Goal: Use online tool/utility: Utilize a website feature to perform a specific function

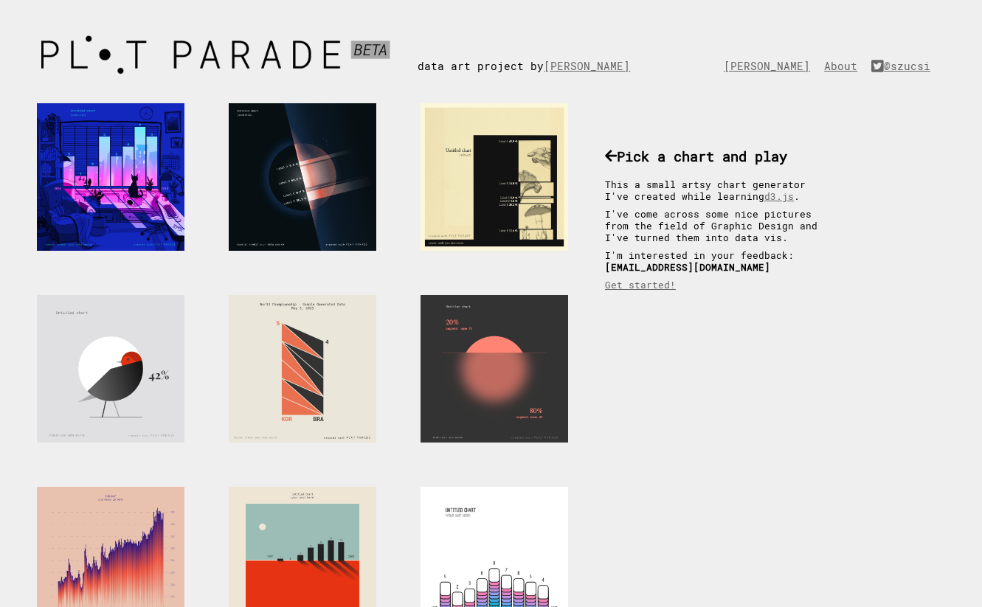
scroll to position [36, 0]
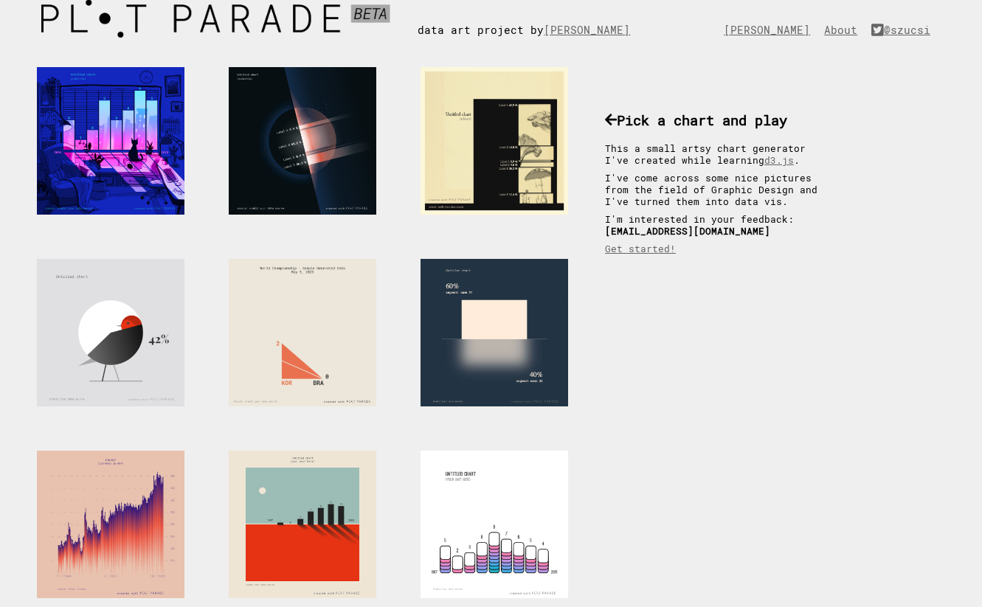
click at [473, 315] on div at bounding box center [495, 333] width 148 height 148
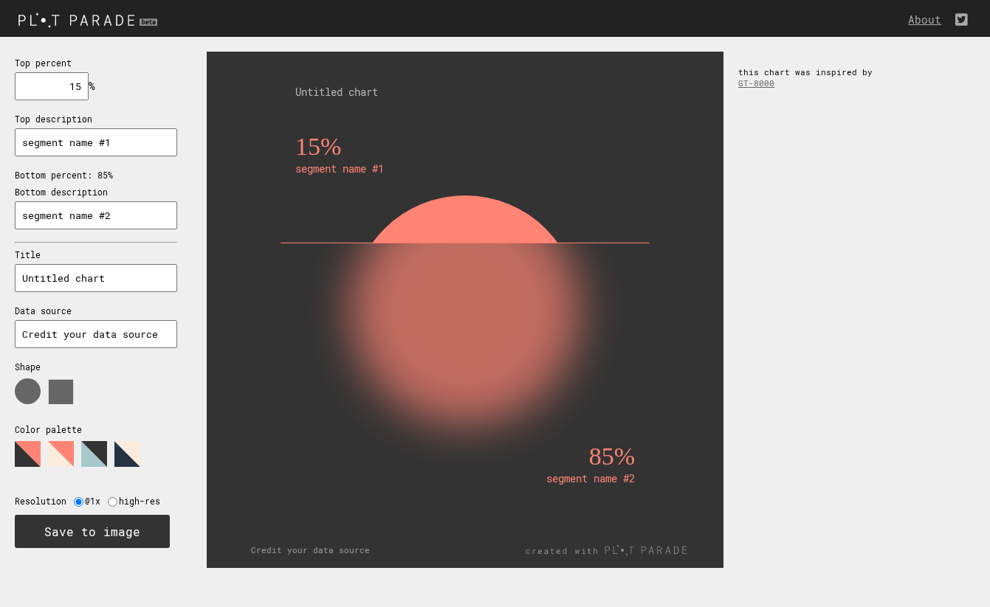
drag, startPoint x: 63, startPoint y: 86, endPoint x: 131, endPoint y: 86, distance: 67.2
click at [131, 87] on div "Top percent 15 % needs to be between 0% and 100% Top description segment name #…" at bounding box center [96, 302] width 192 height 530
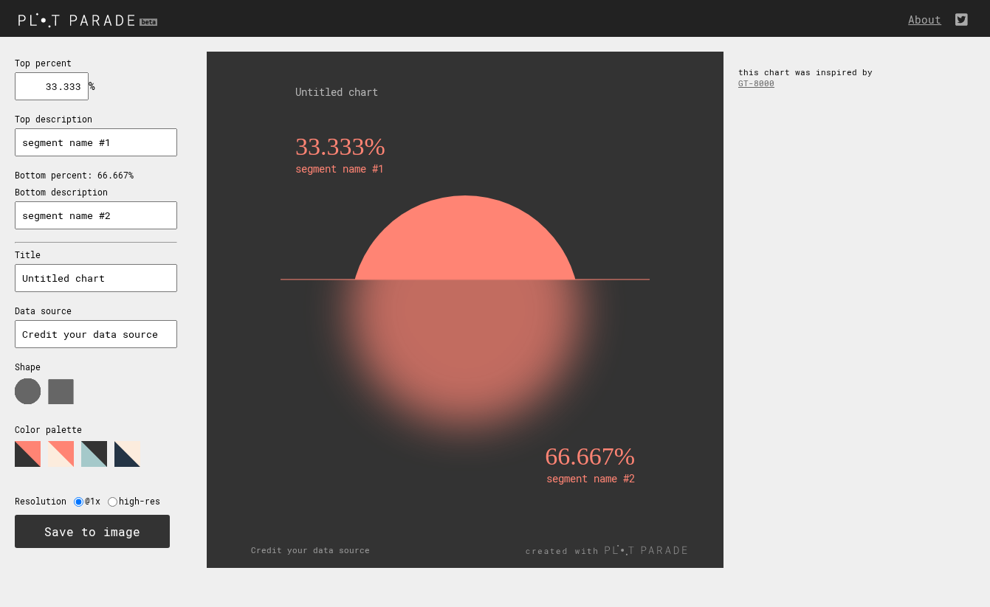
type input "33.333"
click at [114, 140] on input "segment name #1" at bounding box center [96, 142] width 162 height 28
drag, startPoint x: 114, startPoint y: 140, endPoint x: -28, endPoint y: 125, distance: 143.1
click at [0, 0] on html "About Top percent 33.333 % needs to be between 0% and 100% Top description segm…" at bounding box center [495, 0] width 990 height 0
type input "A"
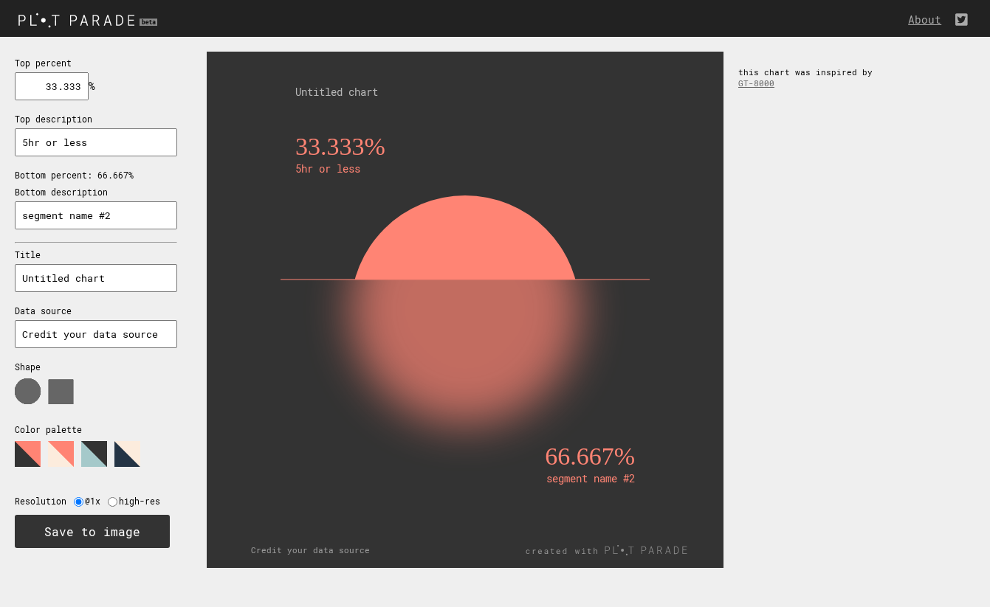
type input "5hr or less"
drag, startPoint x: 115, startPoint y: 212, endPoint x: -38, endPoint y: 187, distance: 155.6
click at [0, 0] on html "About Top percent 33.333 % needs to be between 0% and 100% Top description 5hr …" at bounding box center [495, 0] width 990 height 0
type input "5hr or more"
click at [89, 448] on polygon at bounding box center [94, 454] width 26 height 26
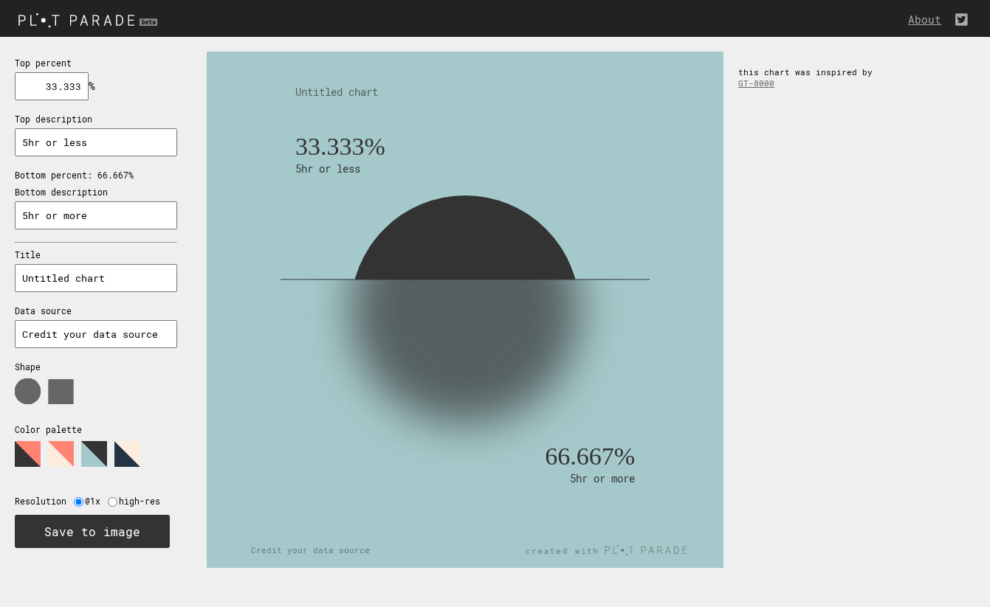
click at [123, 441] on polygon at bounding box center [127, 454] width 26 height 26
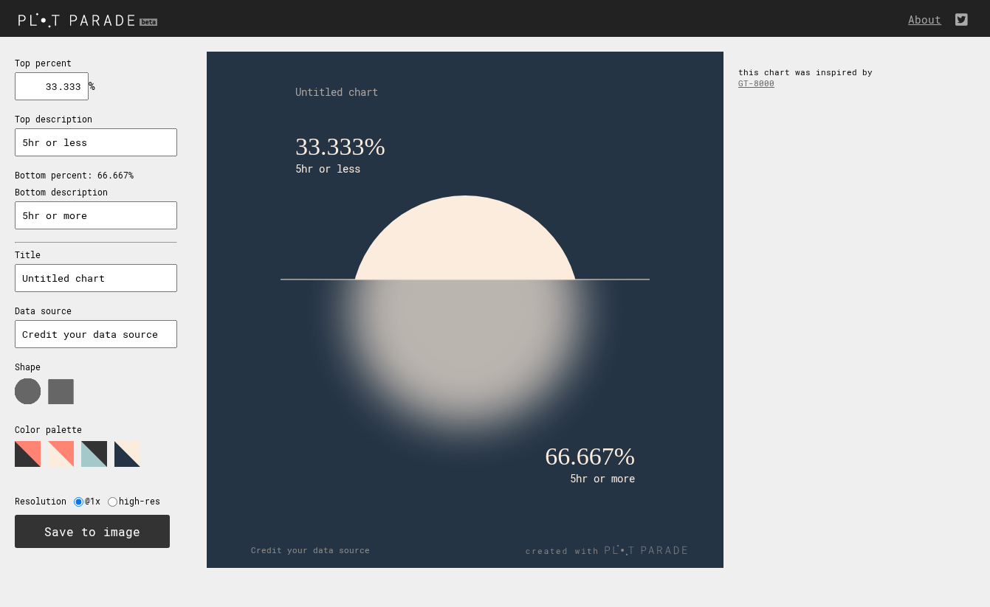
click at [20, 452] on polygon at bounding box center [28, 454] width 26 height 26
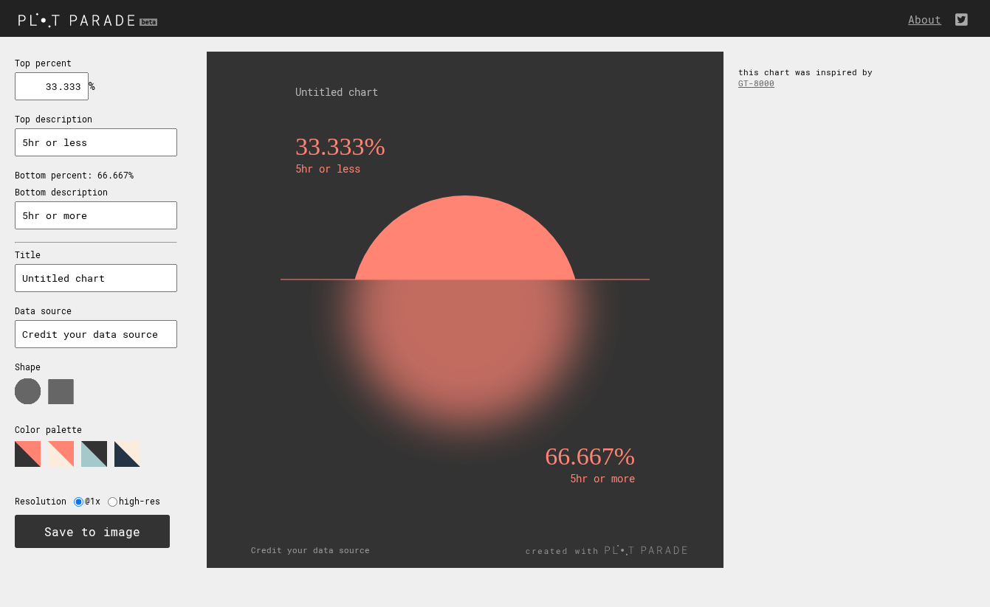
click at [53, 446] on polygon at bounding box center [61, 454] width 26 height 26
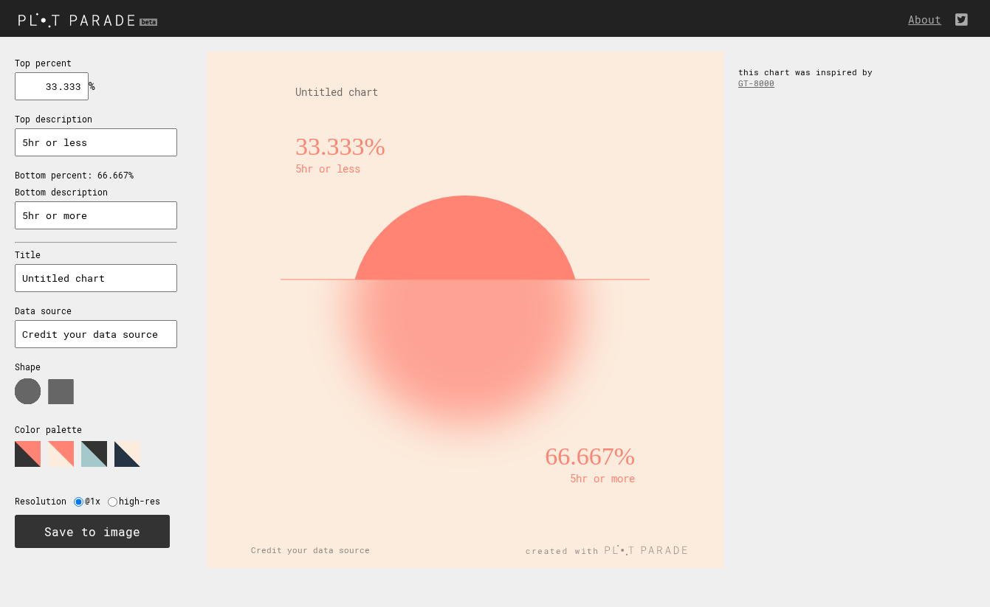
click at [106, 446] on polygon at bounding box center [94, 454] width 26 height 26
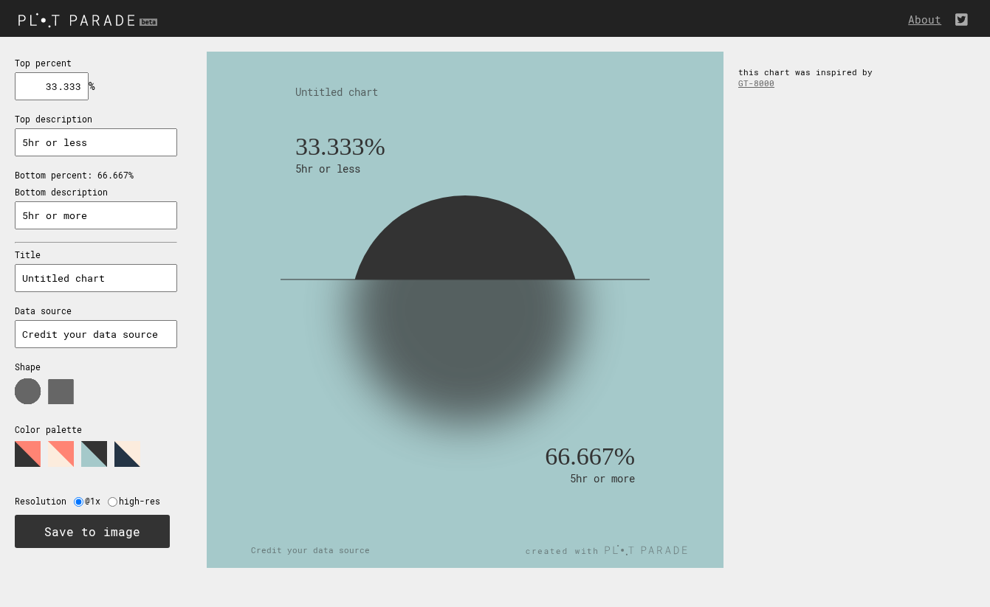
click at [137, 443] on polygon at bounding box center [127, 454] width 26 height 26
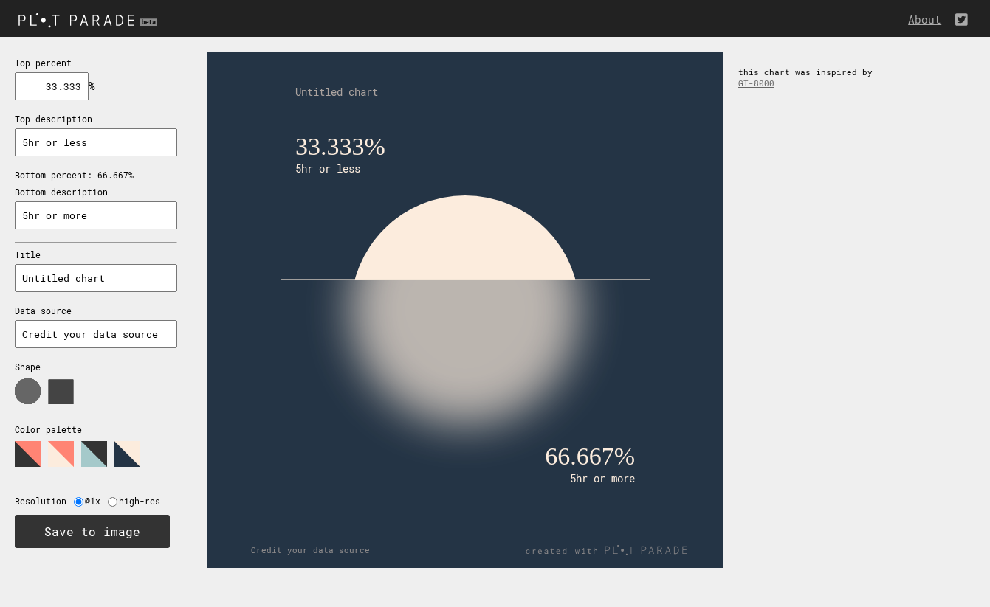
click at [62, 380] on use at bounding box center [61, 392] width 24 height 24
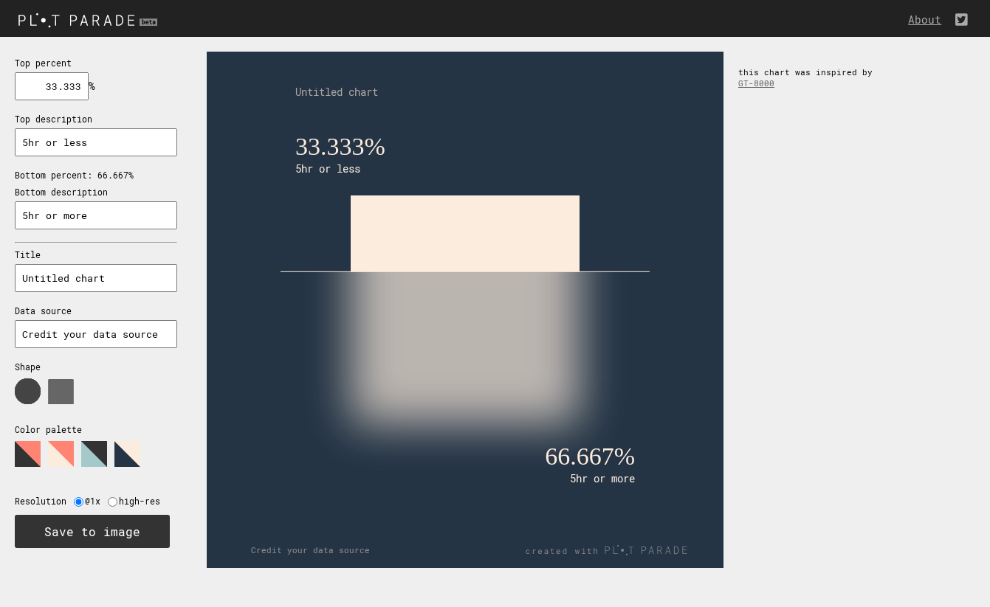
click at [21, 379] on use at bounding box center [28, 392] width 26 height 26
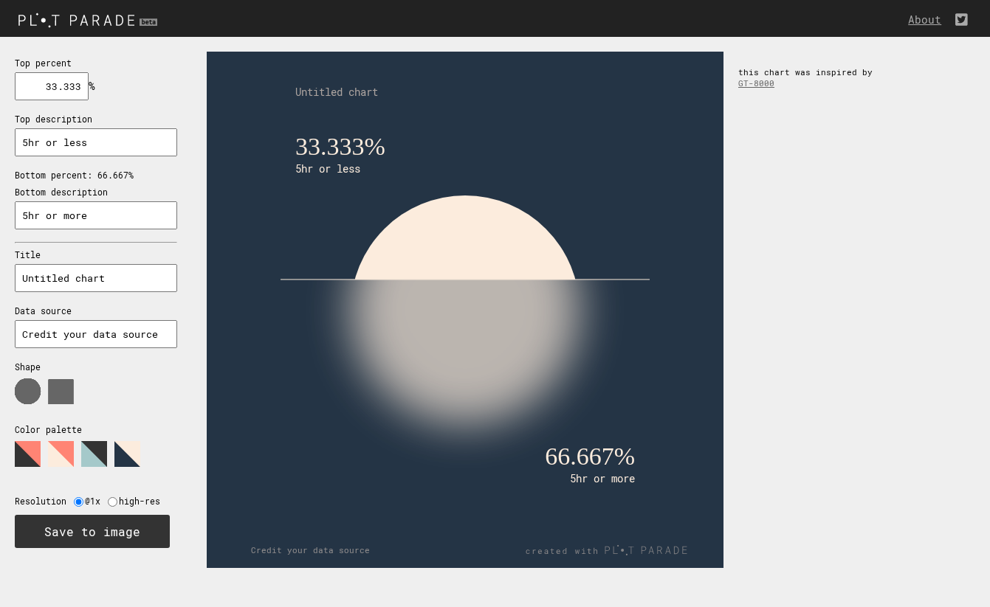
click at [351, 97] on text "Untitled chart" at bounding box center [336, 92] width 83 height 14
click at [378, 91] on text "Untitled chart" at bounding box center [336, 92] width 83 height 14
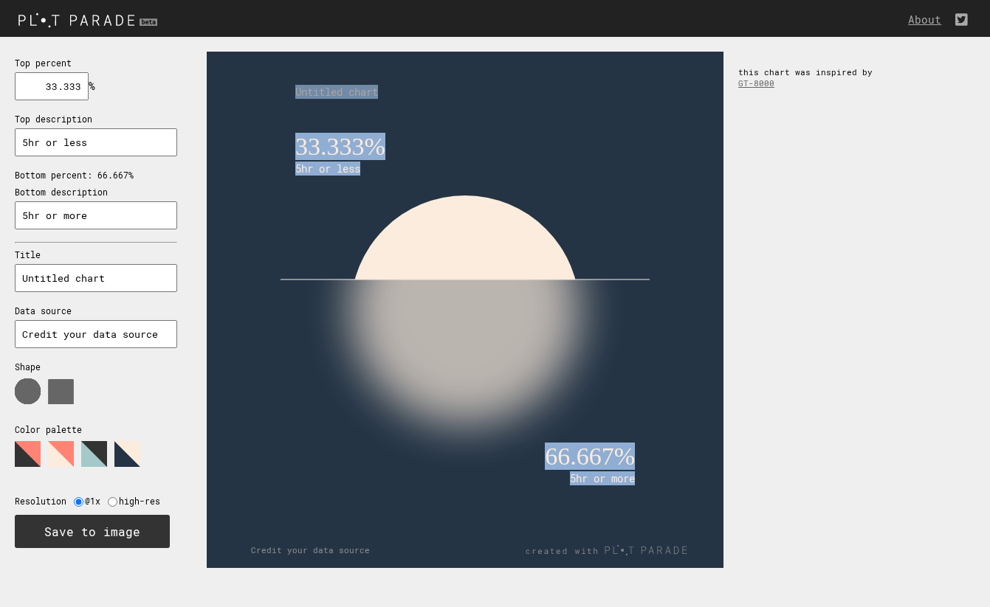
drag, startPoint x: 382, startPoint y: 92, endPoint x: 257, endPoint y: 94, distance: 124.7
click at [257, 94] on icon "33.333% 5hr or less 66.667% 5hr or more Untitled chart Credit your data source" at bounding box center [465, 310] width 517 height 517
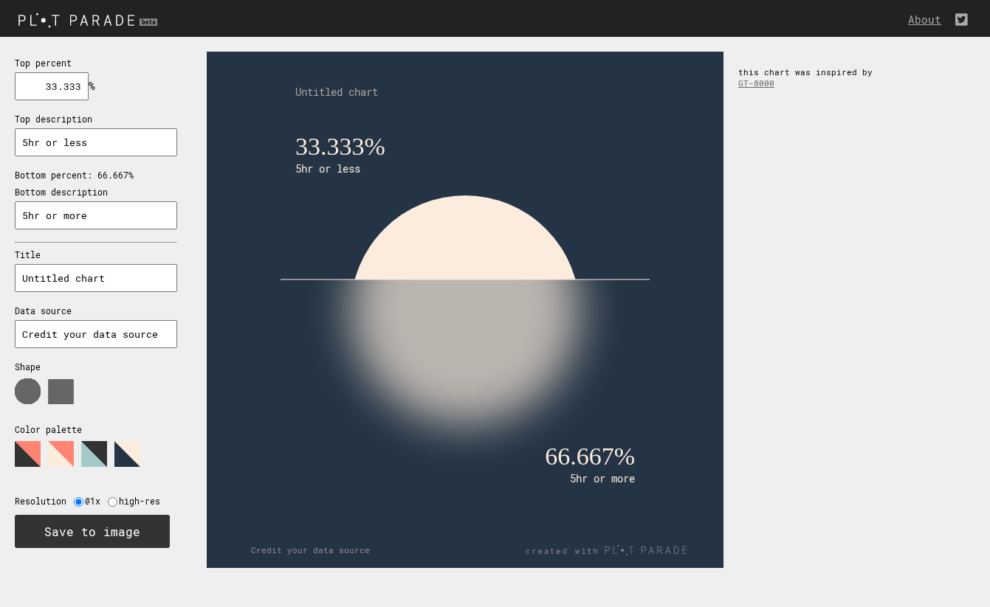
click at [116, 283] on input "Untitled chart" at bounding box center [96, 278] width 162 height 28
drag, startPoint x: 117, startPoint y: 285, endPoint x: 21, endPoint y: 271, distance: 97.7
click at [20, 271] on div "Top percent 33.333 % needs to be between 0% and 100% Top description 5hr or les…" at bounding box center [96, 302] width 192 height 530
drag, startPoint x: 102, startPoint y: 276, endPoint x: 2, endPoint y: 260, distance: 101.0
click at [2, 260] on div "Top percent 33.333 % needs to be between 0% and 100% Top description 5hr or les…" at bounding box center [96, 302] width 192 height 530
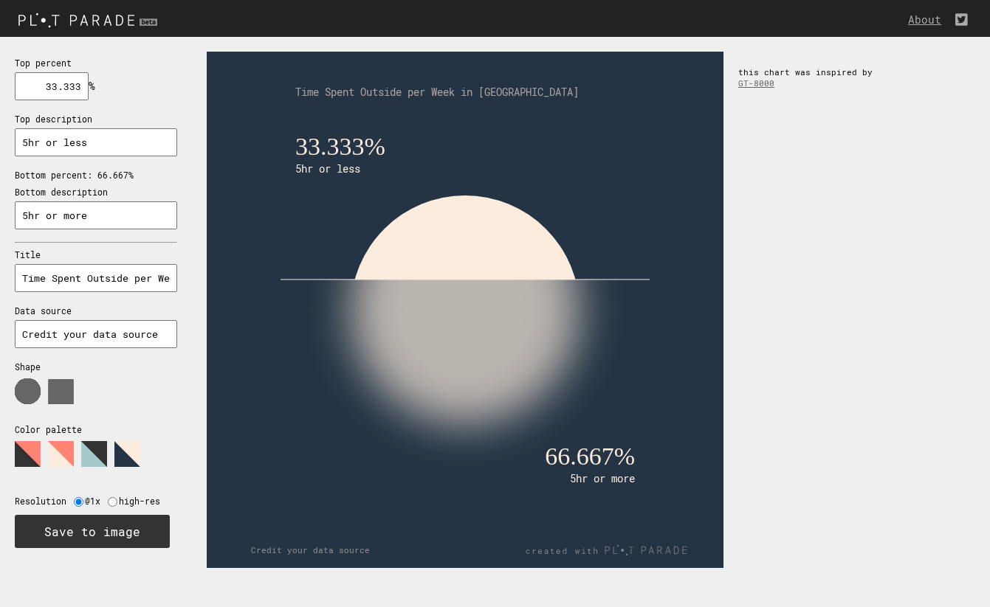
drag, startPoint x: 166, startPoint y: 269, endPoint x: -21, endPoint y: 252, distance: 187.6
click at [0, 0] on html "About Top percent 33.333 % needs to be between 0% and 100% Top description 5hr …" at bounding box center [495, 0] width 990 height 0
type input "Americans Expected to Live in a City"
click at [419, 92] on text "Americans Expected to Live in a City" at bounding box center [428, 92] width 266 height 14
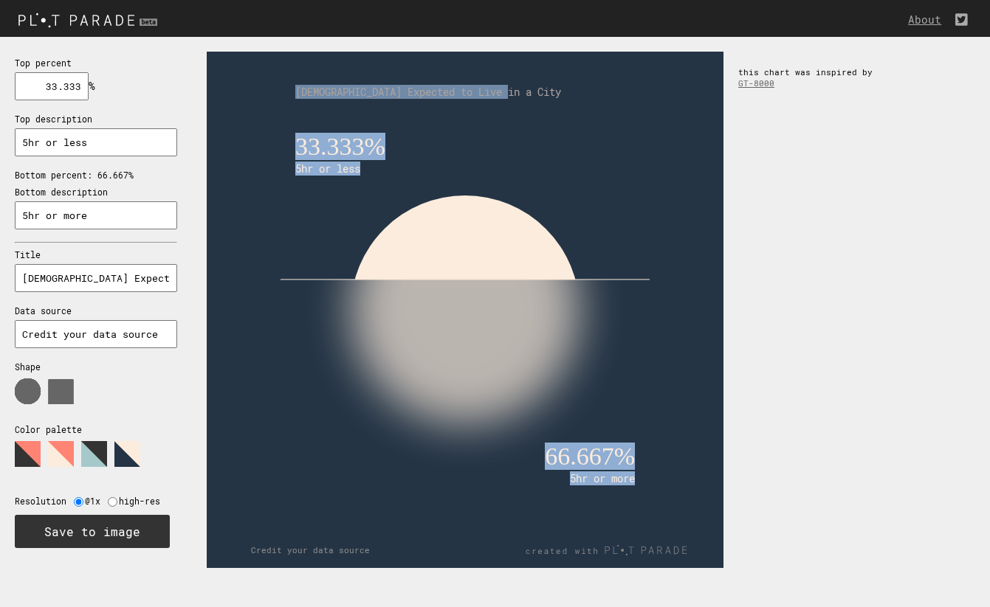
drag, startPoint x: 517, startPoint y: 92, endPoint x: 556, endPoint y: 74, distance: 42.6
click at [558, 75] on icon "33.333% 5hr or less 66.667% 5hr or more Americans Expected to Live in a City Cr…" at bounding box center [465, 310] width 517 height 517
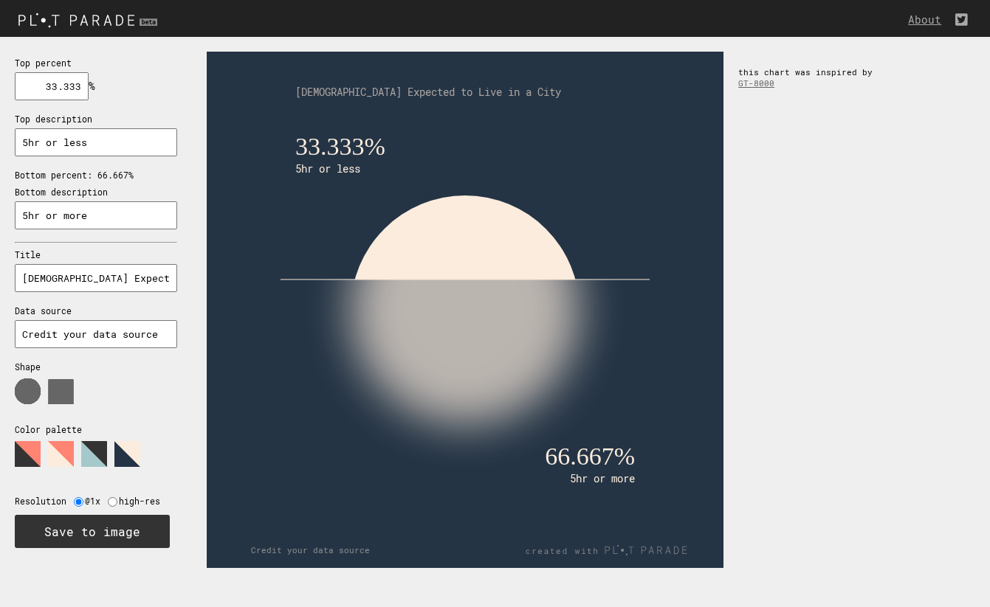
click at [106, 252] on p "Title" at bounding box center [96, 254] width 162 height 11
click at [109, 212] on input "5hr or more" at bounding box center [96, 216] width 162 height 28
drag, startPoint x: 50, startPoint y: 85, endPoint x: 137, endPoint y: 86, distance: 87.1
click at [137, 86] on div "Top percent 33.333 % needs to be between 0% and 100% Top description 5hr or les…" at bounding box center [96, 302] width 192 height 530
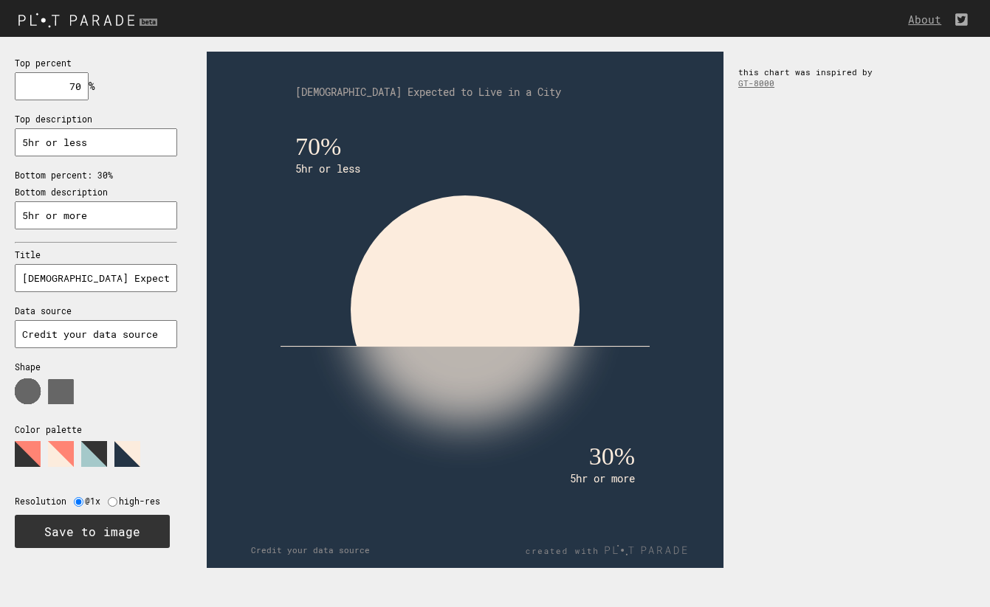
type input "70"
click at [132, 143] on input "5hr or less" at bounding box center [96, 142] width 162 height 28
drag, startPoint x: 131, startPoint y: 143, endPoint x: -13, endPoint y: 124, distance: 144.5
click at [0, 0] on html "About Top percent 70 % needs to be between 0% and 100% Top description 5hr or l…" at bounding box center [495, 0] width 990 height 0
type input "Expected to live in a city"
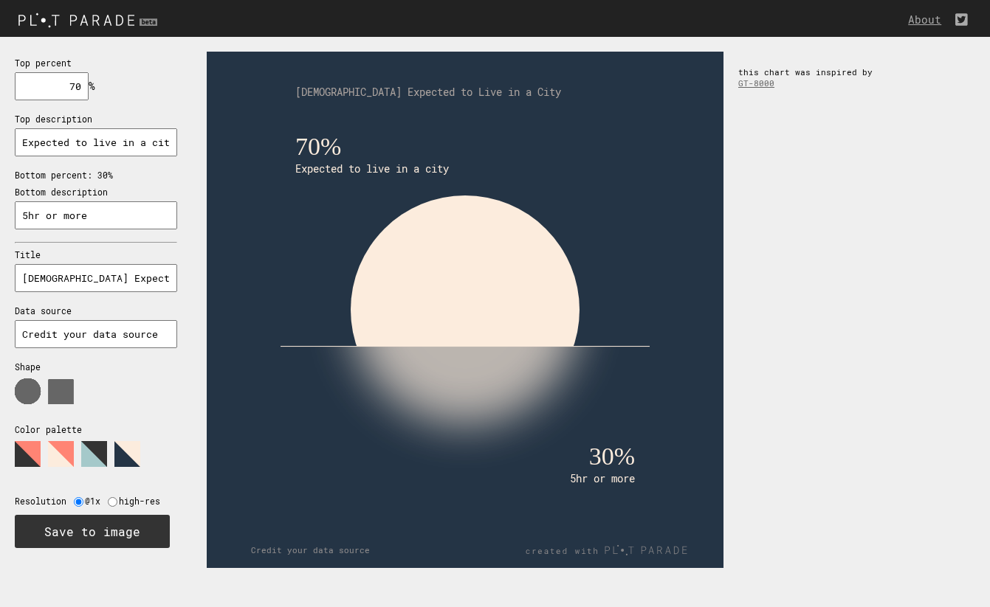
drag, startPoint x: 114, startPoint y: 204, endPoint x: -40, endPoint y: 179, distance: 155.6
click at [0, 0] on html "About Top percent 70 % needs to be between 0% and 100% Top description Expected…" at bounding box center [495, 0] width 990 height 0
type input "Expected to live in a rural setting"
click at [97, 288] on div "Top percent 70 % needs to be between 0% and 100% Top description Expected to li…" at bounding box center [96, 302] width 192 height 530
click at [73, 275] on input "Americans Expected to Live in a City" at bounding box center [96, 278] width 162 height 28
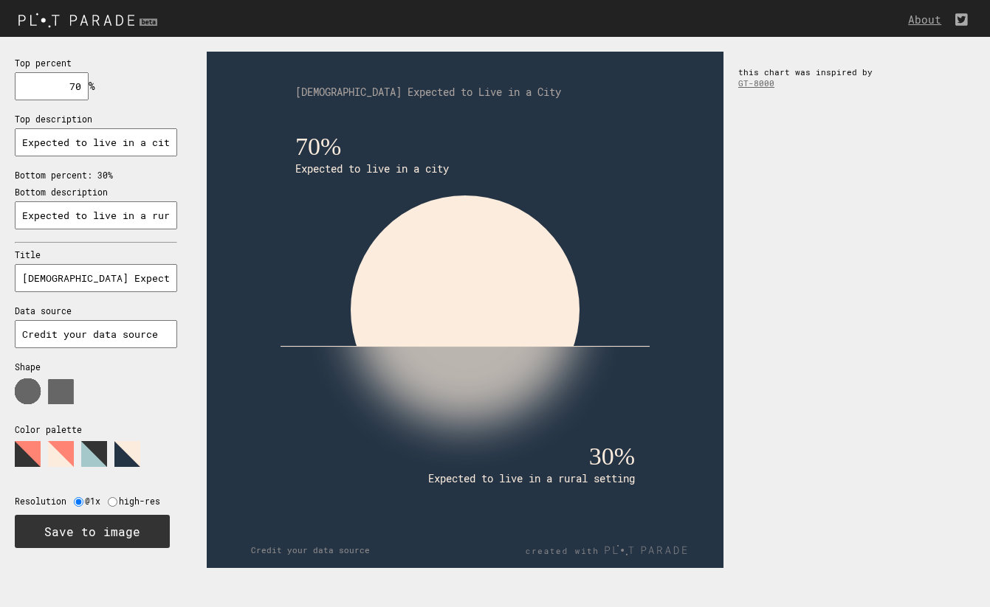
drag, startPoint x: 21, startPoint y: 270, endPoint x: 194, endPoint y: 271, distance: 172.7
click at [194, 271] on section "Top percent 70 % needs to be between 0% and 100% Top description Expected to li…" at bounding box center [495, 310] width 990 height 546
click at [120, 274] on input "Americans' access to nature based on location" at bounding box center [96, 278] width 162 height 28
drag, startPoint x: 167, startPoint y: 272, endPoint x: 75, endPoint y: 268, distance: 91.6
click at [76, 268] on input "Americans' access to nature based on location" at bounding box center [96, 278] width 162 height 28
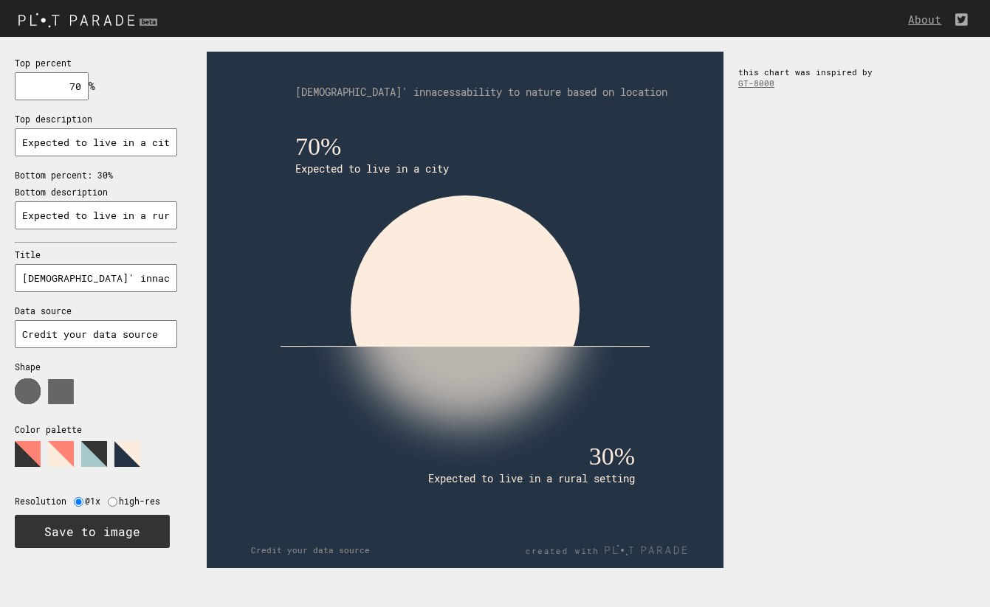
click at [94, 273] on input "Americans' innacessability to nature based on location" at bounding box center [96, 278] width 162 height 28
drag, startPoint x: 97, startPoint y: 272, endPoint x: 24, endPoint y: 270, distance: 73.1
click at [24, 270] on input "Americans' innacessability to nature based on location" at bounding box center [96, 278] width 162 height 28
paste input "accessi"
click at [193, 304] on div "70% Expected to live in a city 30% Expected to live in a rural setting American…" at bounding box center [591, 310] width 798 height 546
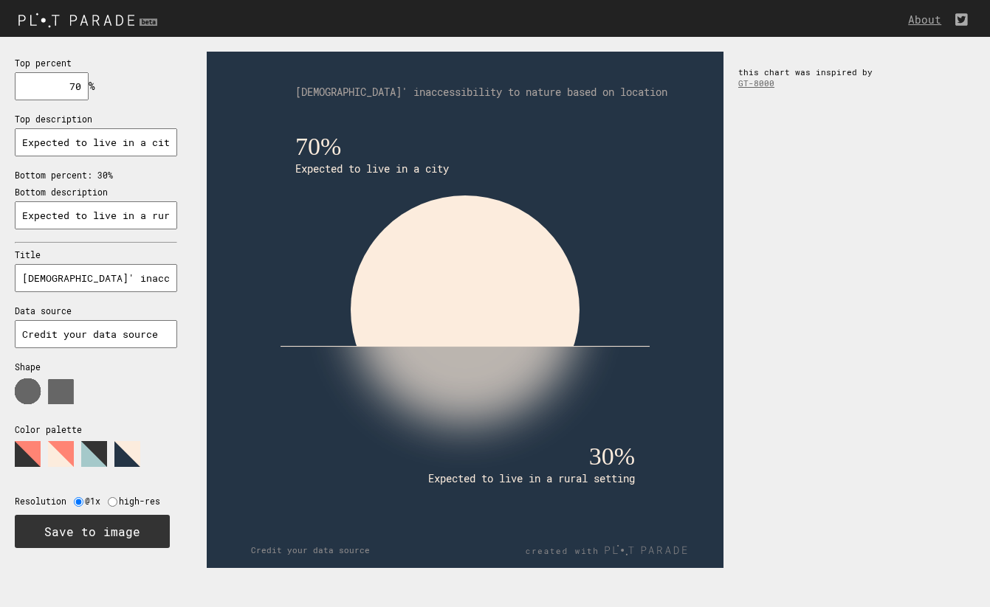
click at [101, 448] on polygon at bounding box center [94, 454] width 26 height 26
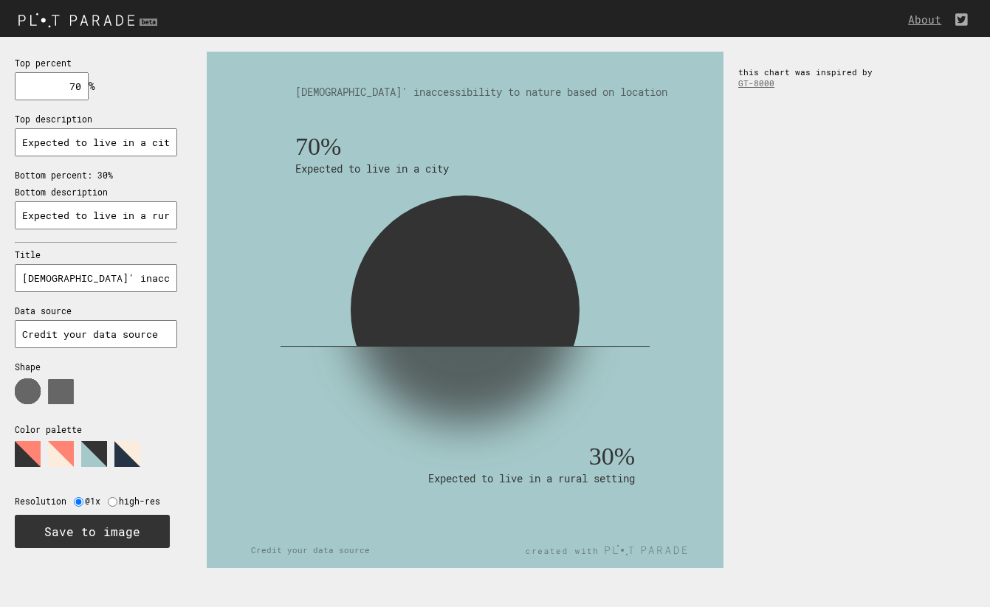
click at [125, 448] on polygon at bounding box center [127, 454] width 26 height 26
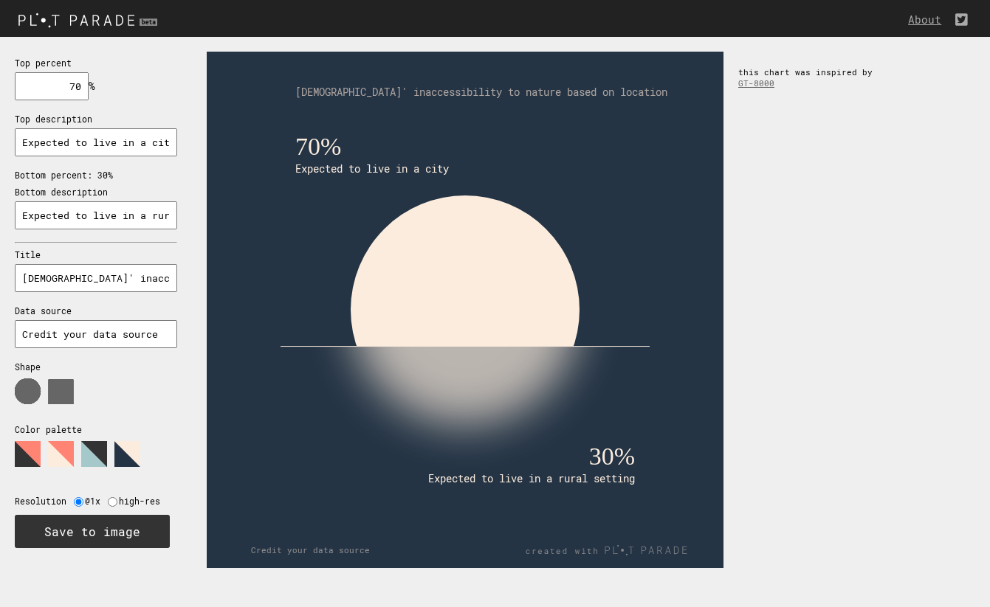
click at [61, 444] on polygon at bounding box center [61, 454] width 26 height 26
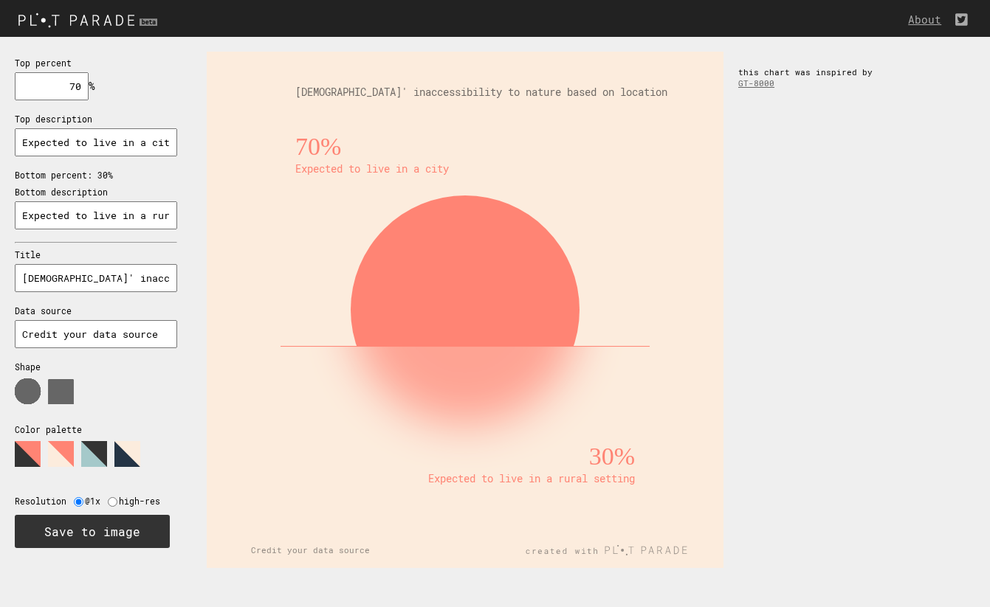
click at [27, 441] on polygon at bounding box center [28, 454] width 26 height 26
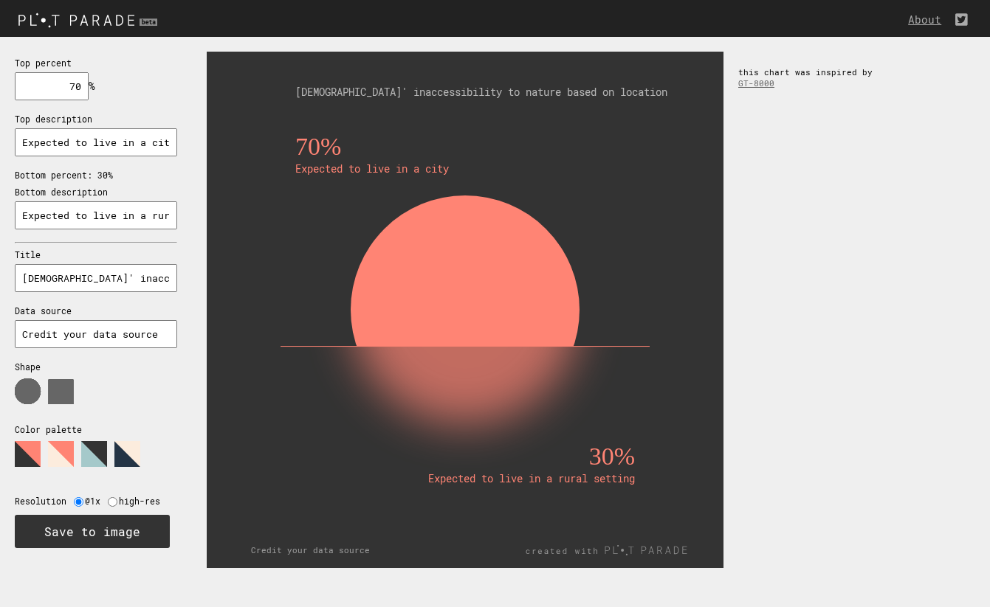
click at [113, 443] on icon at bounding box center [89, 459] width 148 height 37
click at [120, 443] on polygon at bounding box center [127, 454] width 26 height 26
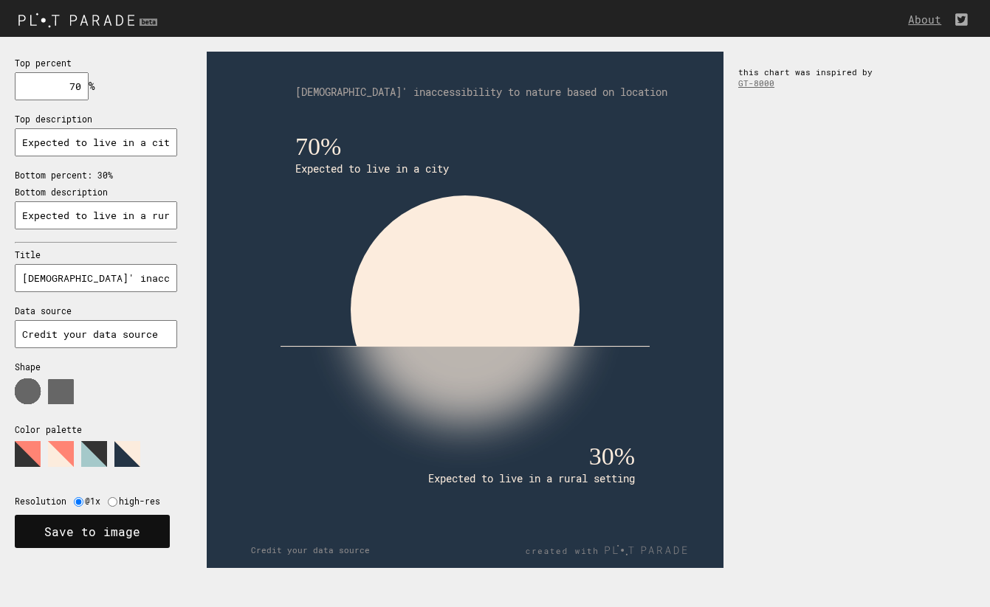
click at [117, 525] on button "Save to image" at bounding box center [92, 531] width 155 height 33
click at [58, 264] on input "Americans' inaccessibility to nature based on location" at bounding box center [96, 278] width 162 height 28
drag, startPoint x: 19, startPoint y: 271, endPoint x: 200, endPoint y: 275, distance: 180.9
click at [200, 275] on section "Top percent 70 % needs to be between 0% and 100% Top description Expected to li…" at bounding box center [495, 310] width 990 height 546
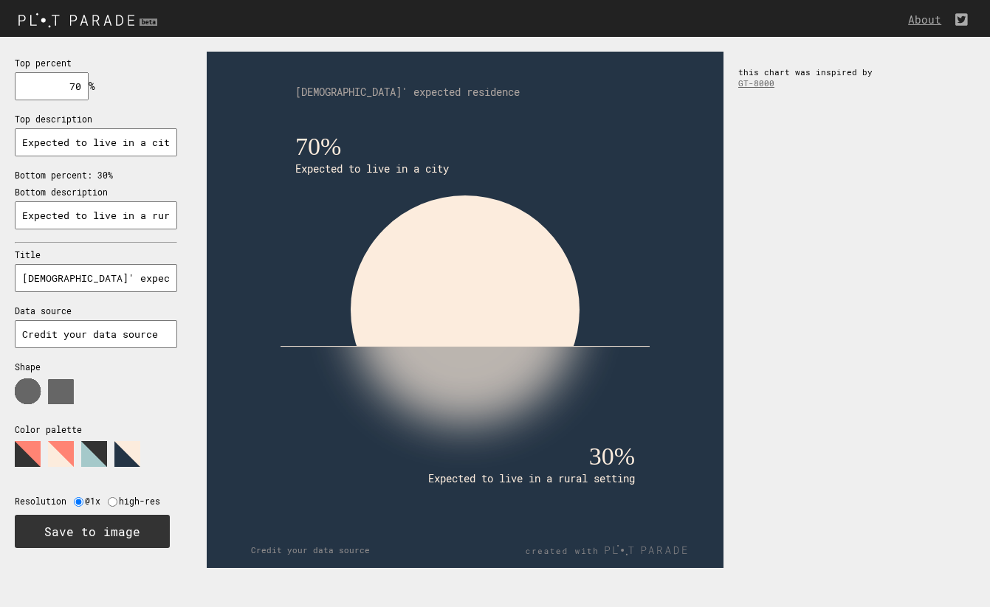
type input "Americans' expected residence"
drag, startPoint x: 159, startPoint y: 140, endPoint x: -40, endPoint y: 126, distance: 199.0
click at [0, 0] on html "About Top percent 70 % needs to be between 0% and 100% Top description Expected…" at bounding box center [495, 0] width 990 height 0
type input "City"
click at [138, 103] on div "Top percent 70 % needs to be between 0% and 100% Top description City Bottom pe…" at bounding box center [96, 302] width 192 height 530
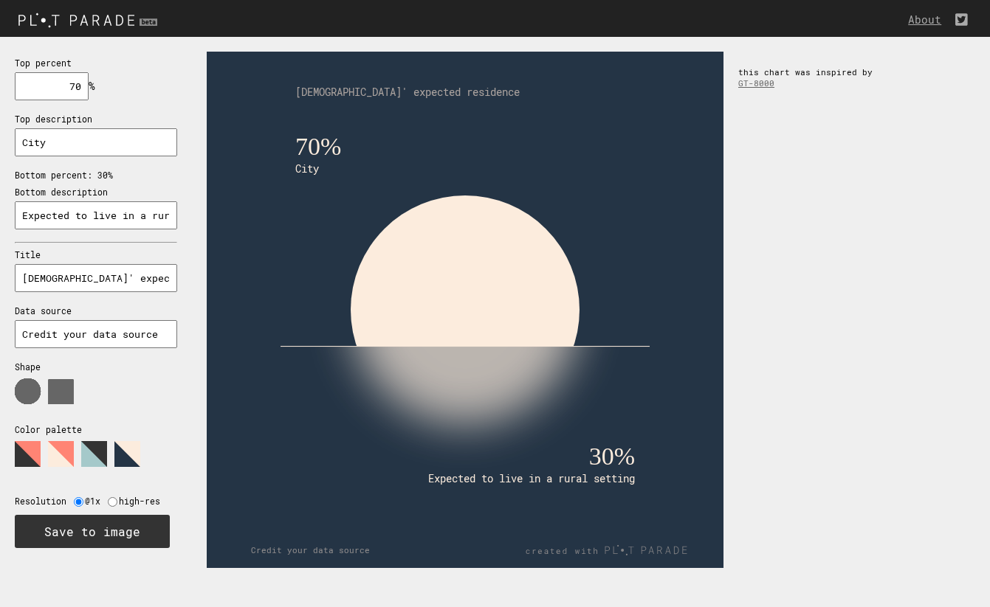
click at [133, 209] on input "Expected to live in a rural setting" at bounding box center [96, 216] width 162 height 28
drag, startPoint x: 20, startPoint y: 211, endPoint x: 271, endPoint y: 213, distance: 251.0
click at [271, 213] on section "Top percent 70 % needs to be between 0% and 100% Top description City Bottom pe…" at bounding box center [495, 310] width 990 height 546
type input "Rural Setting"
click at [952, 203] on div "70% City 30% Rural Setting Americans' expected residence Credit your data sourc…" at bounding box center [591, 310] width 798 height 546
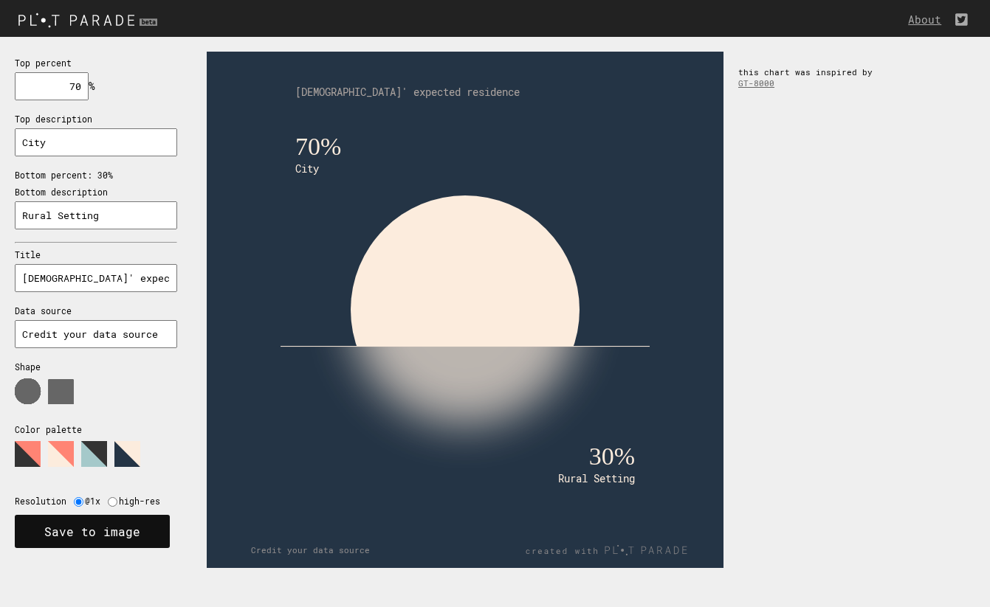
click at [114, 523] on button "Save to image" at bounding box center [92, 531] width 155 height 33
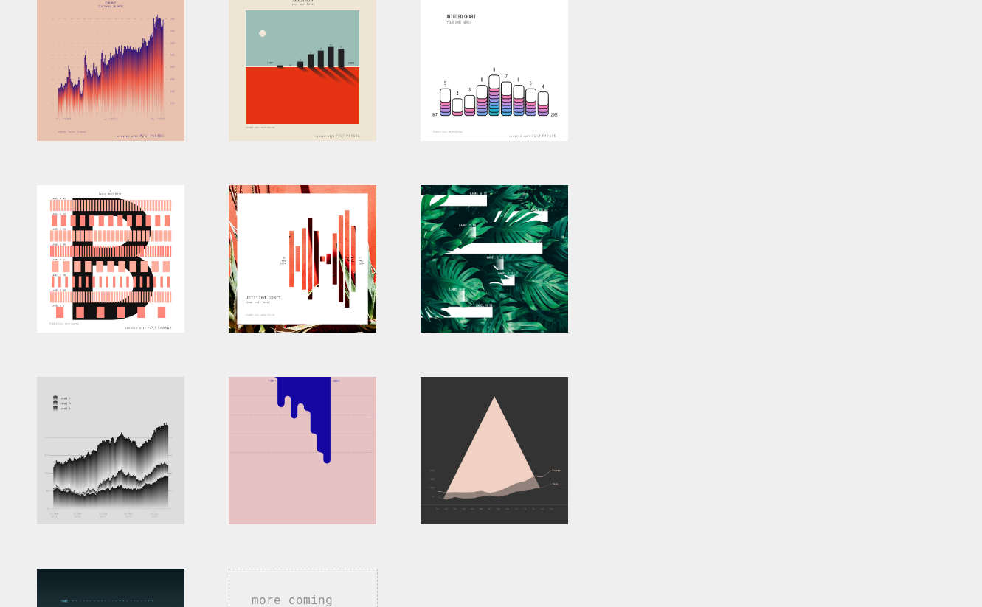
scroll to position [495, 0]
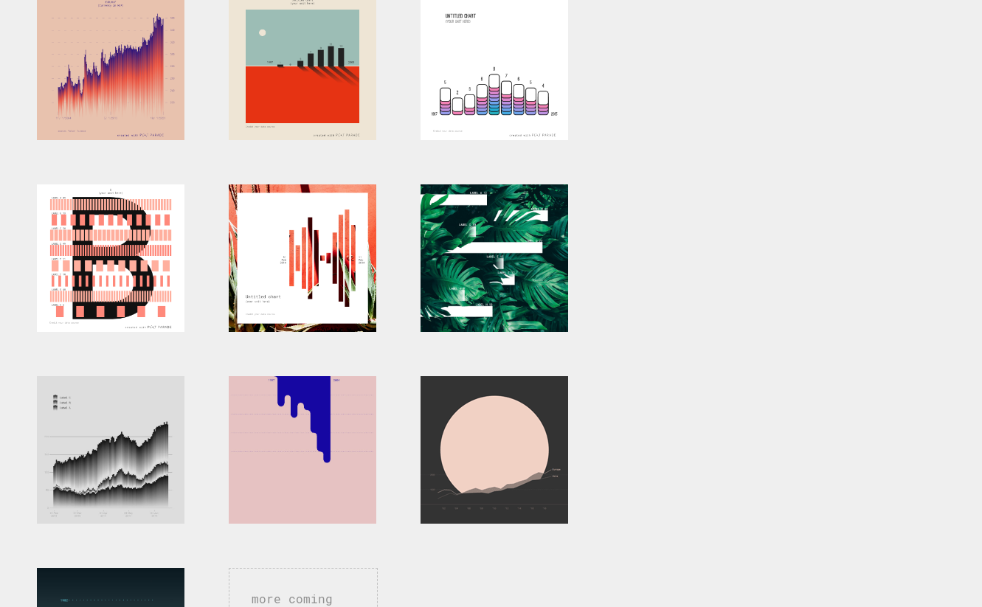
click at [472, 452] on div at bounding box center [495, 450] width 148 height 148
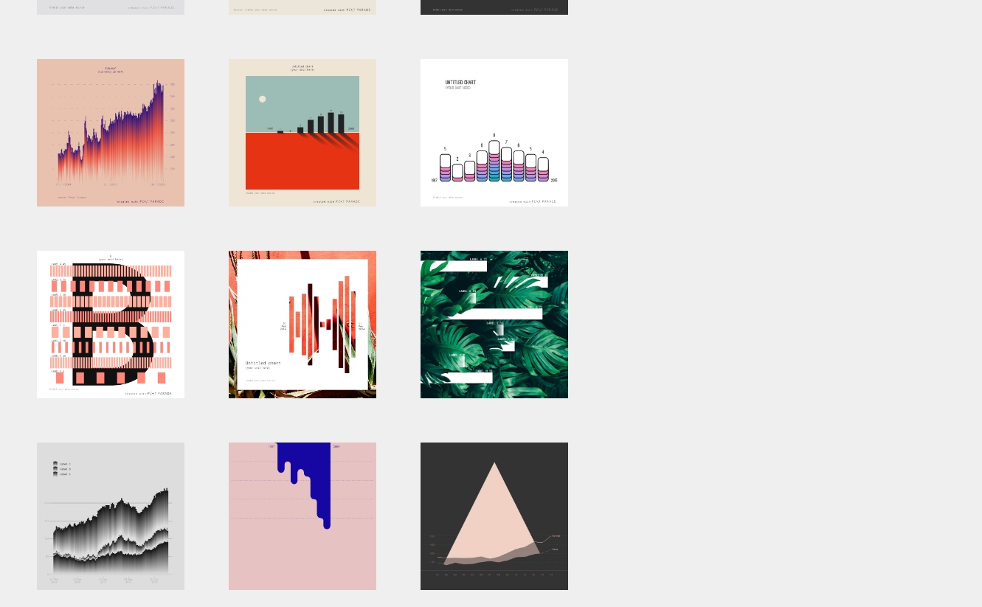
scroll to position [426, 0]
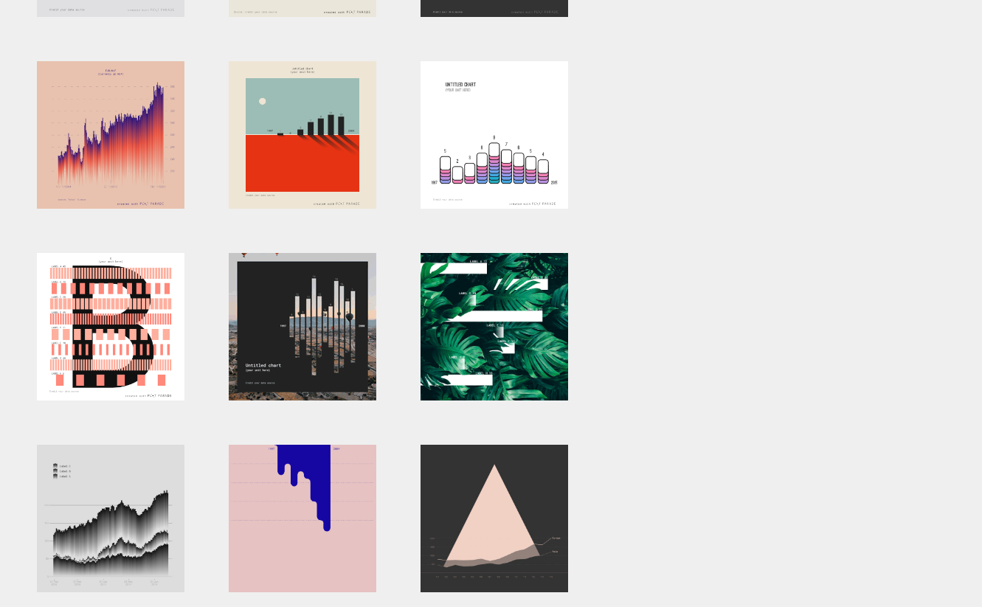
click at [267, 353] on div at bounding box center [303, 327] width 148 height 148
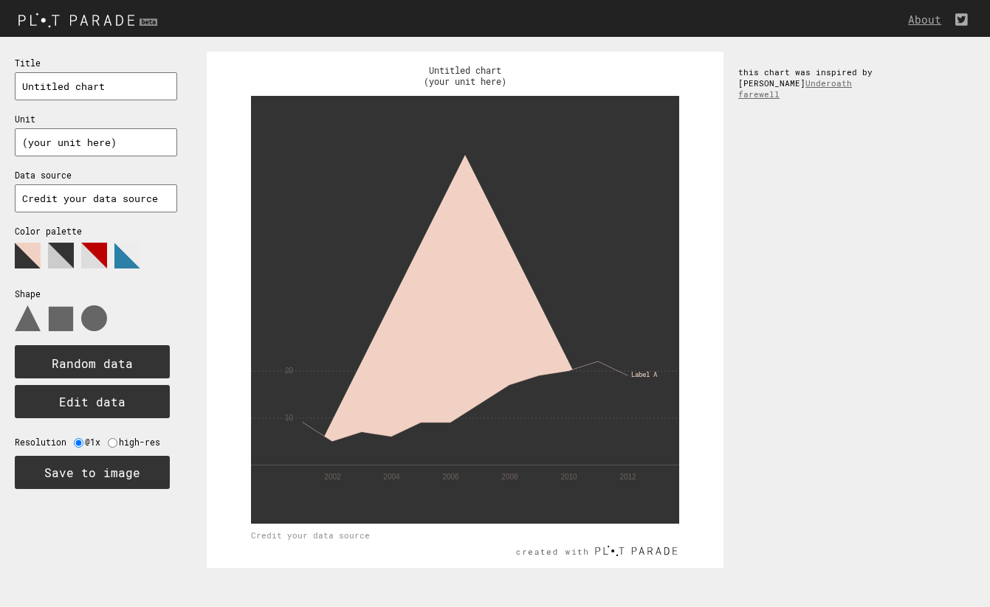
drag, startPoint x: 121, startPoint y: 93, endPoint x: -40, endPoint y: 72, distance: 162.3
click at [0, 0] on html "About Title Untitled chart Unit (your unit here) Data source Credit your data s…" at bounding box center [495, 0] width 990 height 0
type input "Americans' Time Spent in Nature"
drag, startPoint x: 132, startPoint y: 139, endPoint x: -4, endPoint y: 134, distance: 136.6
click at [0, 0] on html "About Title Americans' Time Spent in Nature Unit (your unit here) Data source C…" at bounding box center [495, 0] width 990 height 0
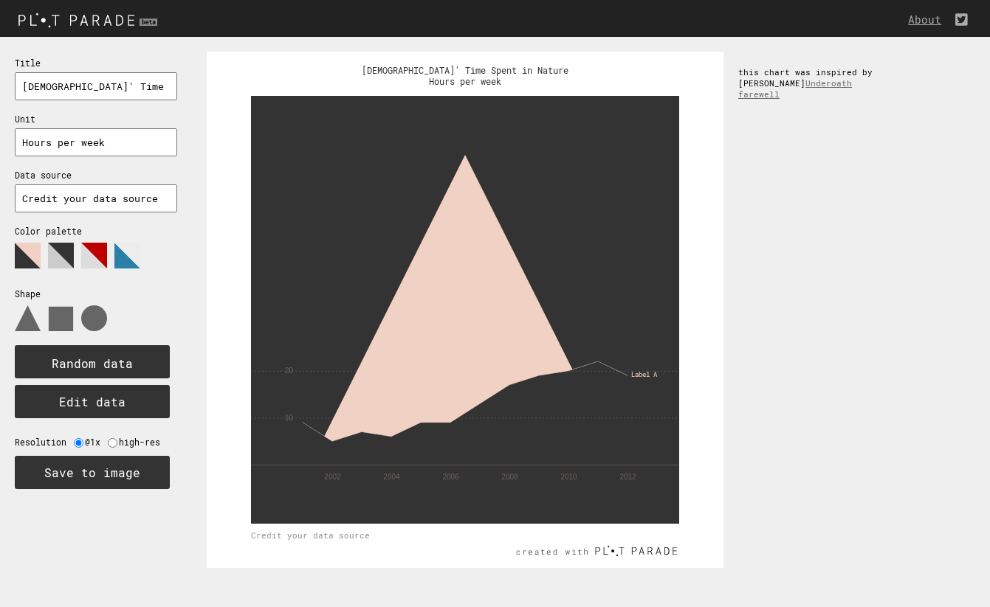
type input "Hours per week"
click at [140, 190] on input "Credit your data source" at bounding box center [96, 199] width 162 height 28
click at [69, 247] on polygon at bounding box center [61, 256] width 26 height 26
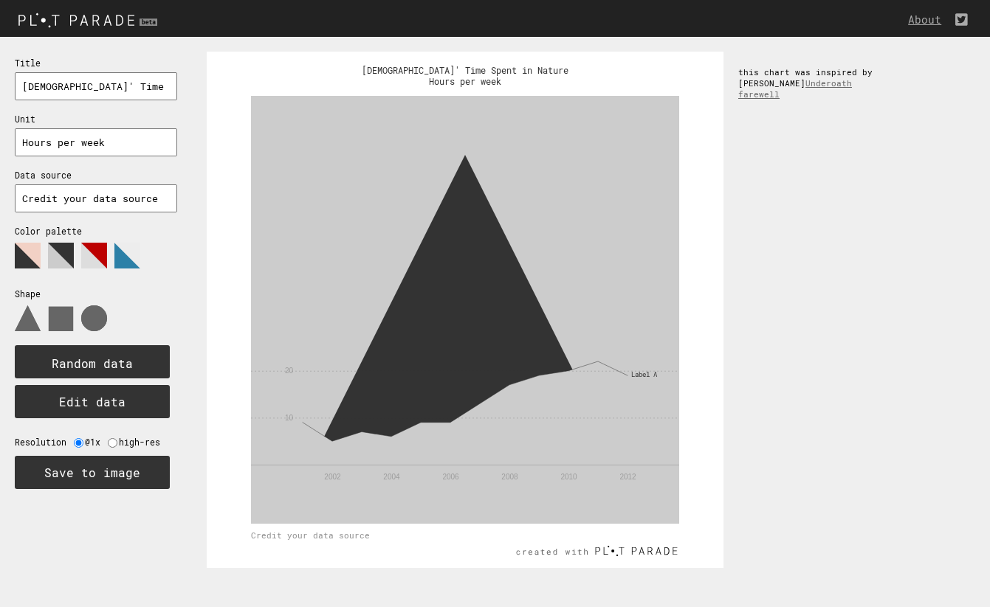
click at [97, 252] on polygon at bounding box center [94, 256] width 26 height 26
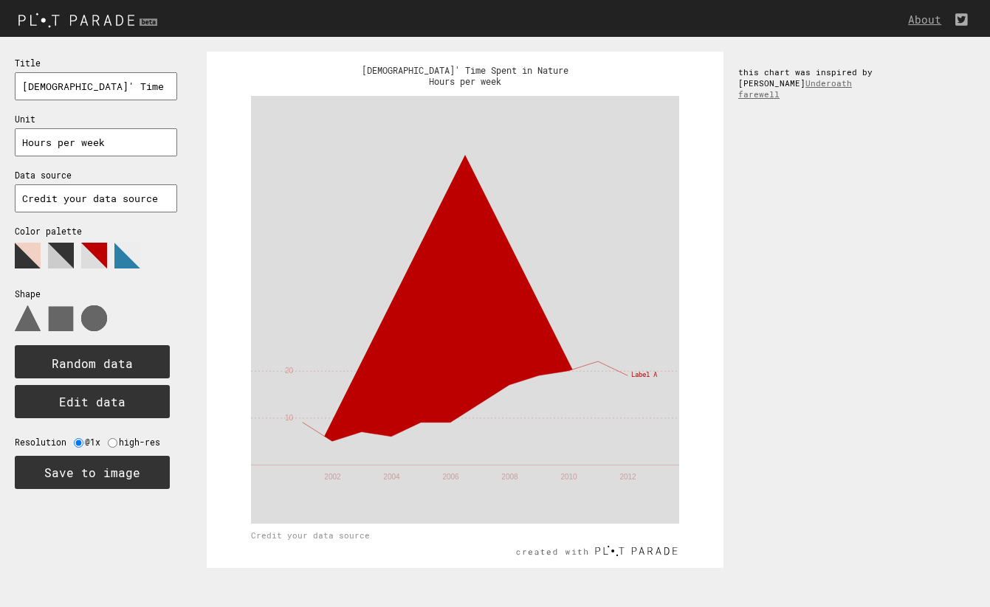
click at [116, 252] on polygon at bounding box center [127, 256] width 26 height 26
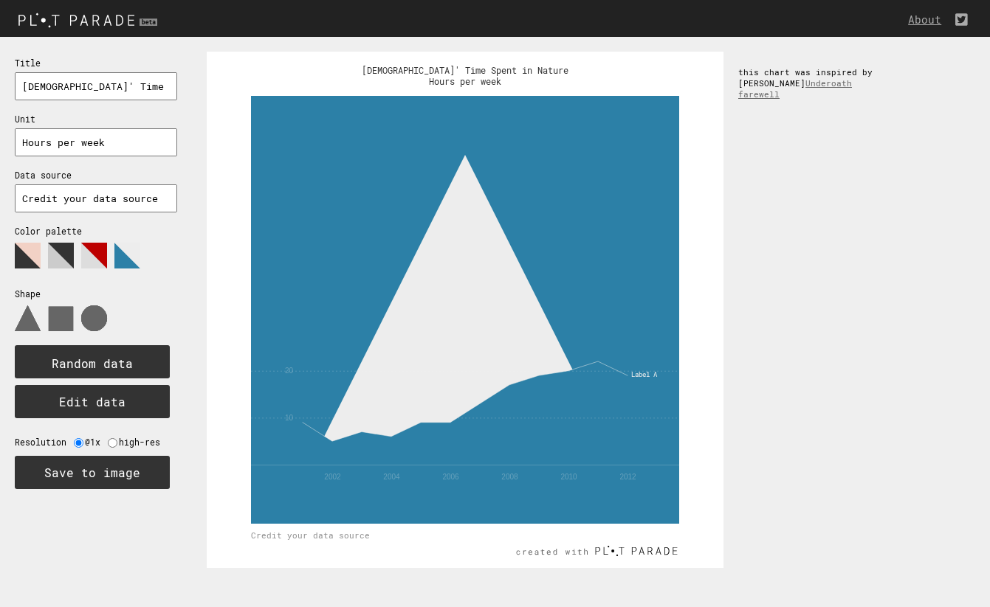
click at [55, 254] on polygon at bounding box center [61, 256] width 26 height 26
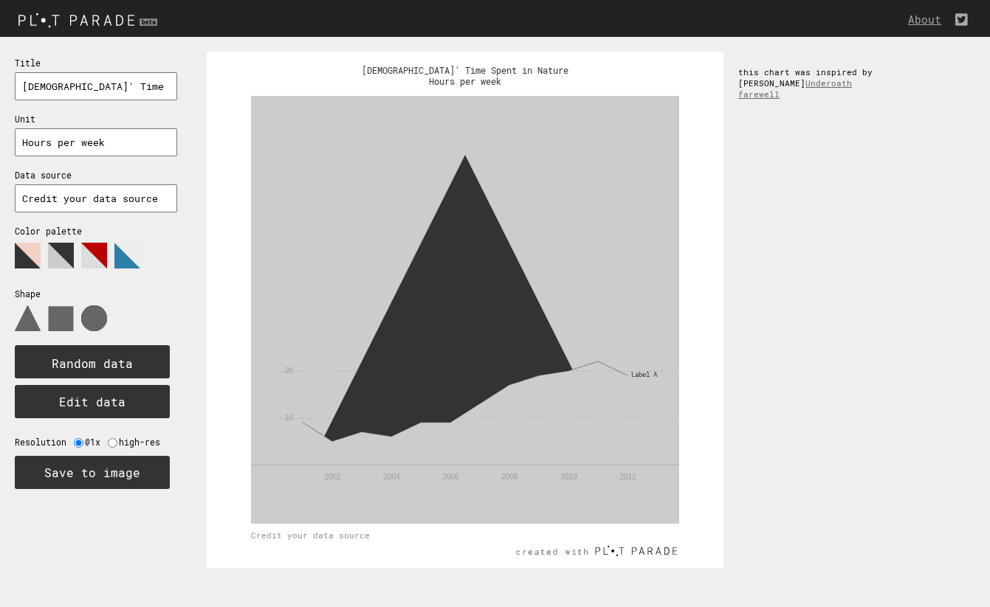
click at [23, 255] on polygon at bounding box center [28, 256] width 26 height 26
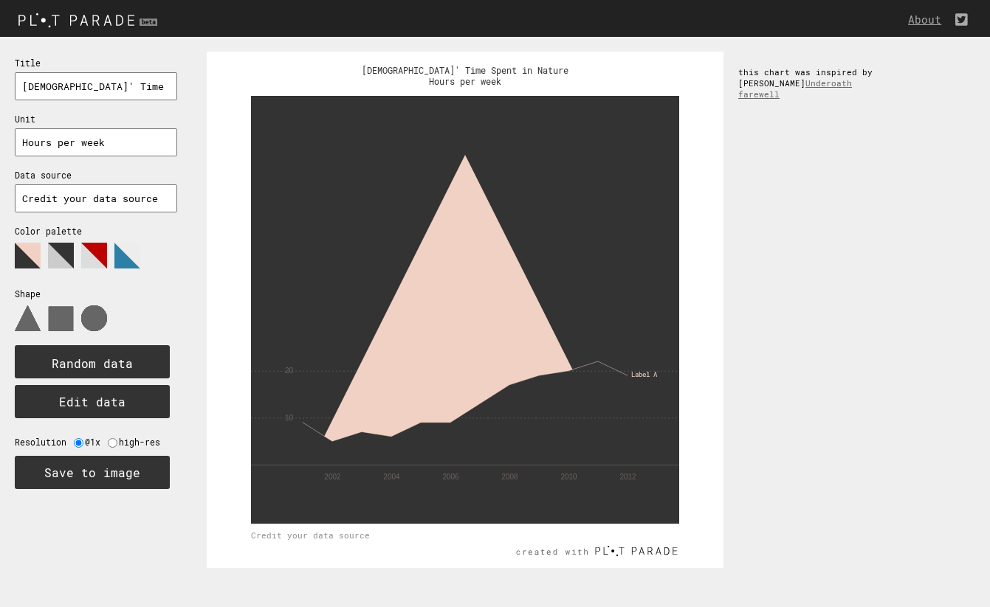
click at [43, 258] on icon at bounding box center [89, 261] width 148 height 37
click at [55, 258] on polygon at bounding box center [61, 256] width 26 height 26
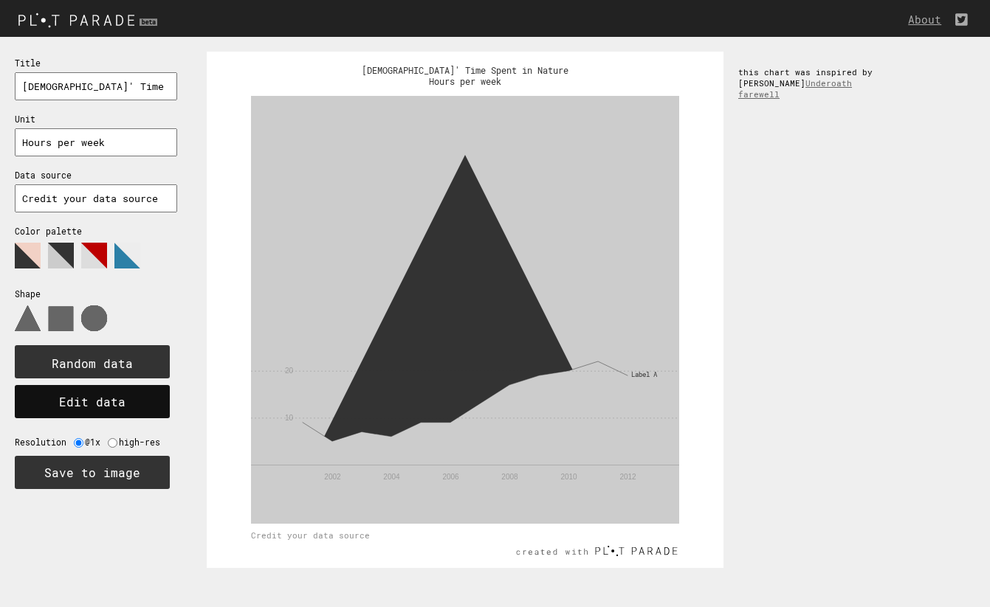
click at [117, 385] on button "Edit data" at bounding box center [92, 401] width 155 height 33
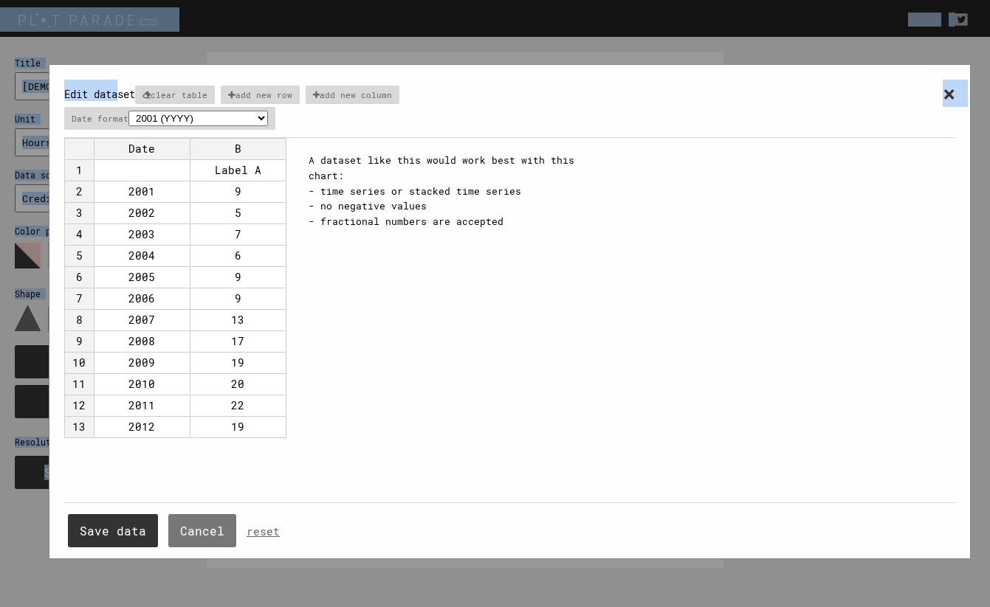
drag, startPoint x: 432, startPoint y: 73, endPoint x: 522, endPoint y: -57, distance: 158.1
click at [522, 0] on html "About Title Americans' Time Spent in Nature Unit Hours per week Data source Cre…" at bounding box center [495, 0] width 990 height 0
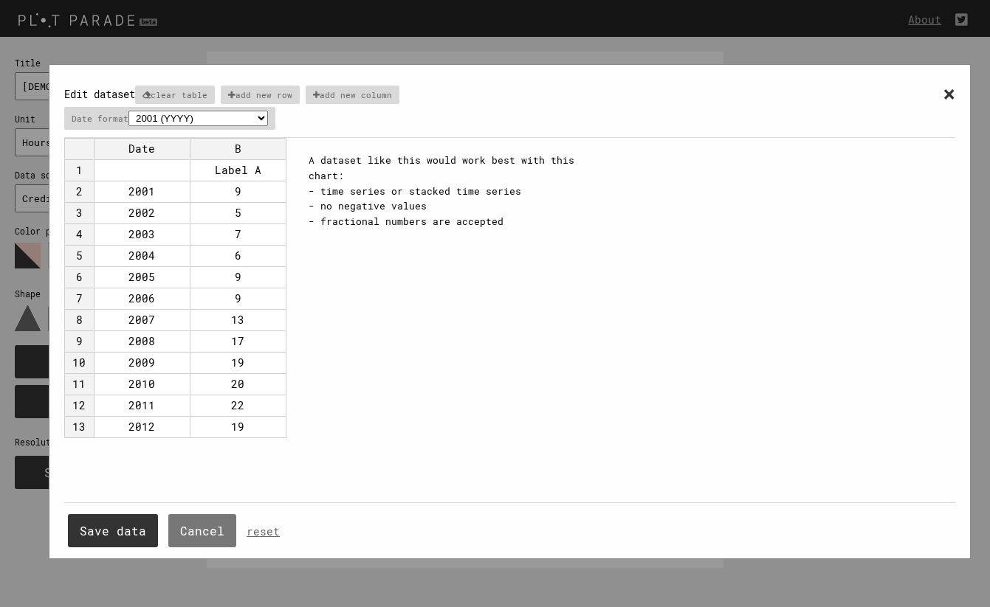
click at [570, 81] on div "× Edit dataset clear table add new row add new column Date format 2001 (YYYY) 0…" at bounding box center [509, 109] width 891 height 58
click at [150, 148] on td "Date" at bounding box center [142, 148] width 96 height 21
click at [951, 91] on span "×" at bounding box center [949, 93] width 13 height 27
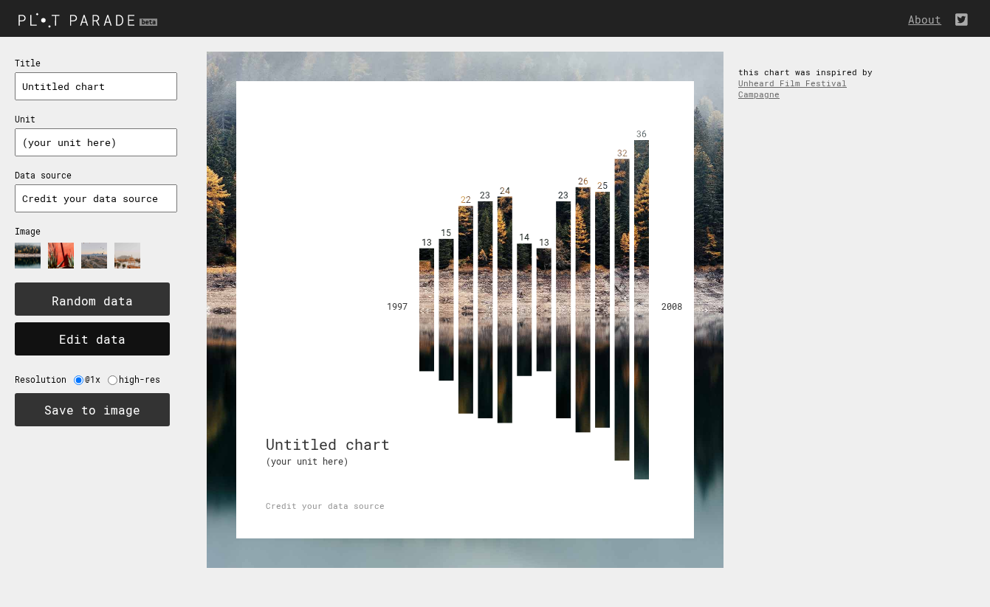
click at [88, 331] on button "Edit data" at bounding box center [92, 339] width 155 height 33
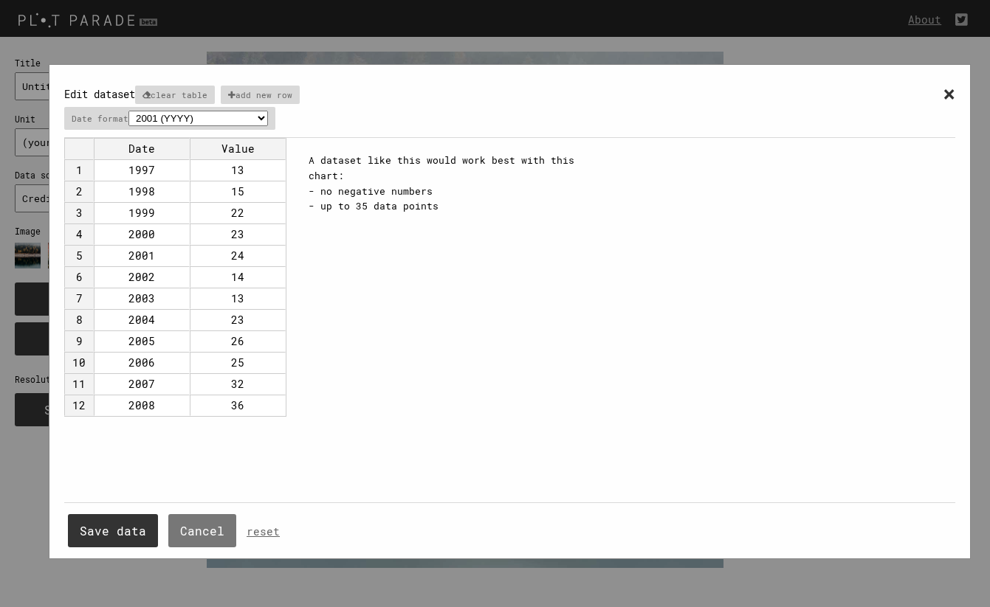
click at [957, 98] on div "× Edit dataset clear table add new row Date format 2001 (YYYY) 04/2001 (MM/YYYY…" at bounding box center [510, 311] width 922 height 495
click at [955, 98] on div "× Edit dataset clear table add new row Date format 2001 (YYYY) 04/2001 (MM/YYYY…" at bounding box center [510, 311] width 922 height 495
click at [951, 93] on span "×" at bounding box center [949, 93] width 13 height 27
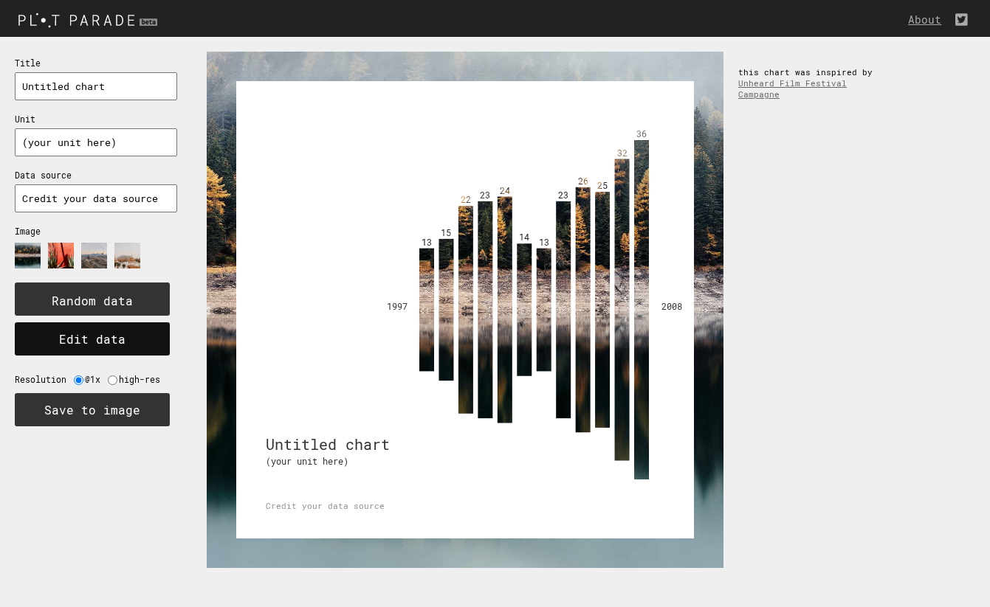
click at [80, 323] on button "Edit data" at bounding box center [92, 339] width 155 height 33
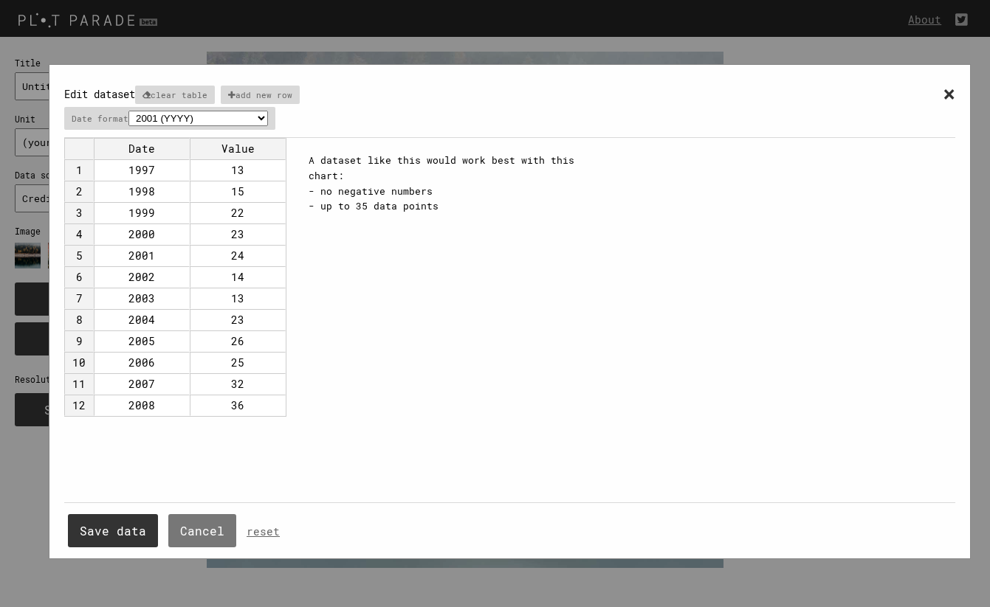
click at [165, 145] on td "Date" at bounding box center [142, 148] width 96 height 21
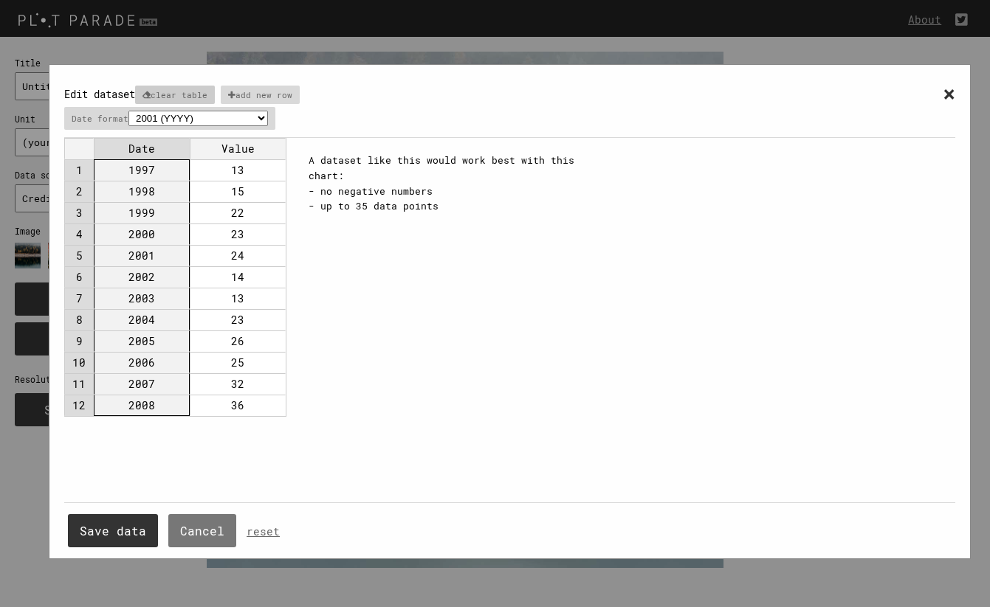
click at [199, 94] on p "clear table" at bounding box center [175, 95] width 80 height 18
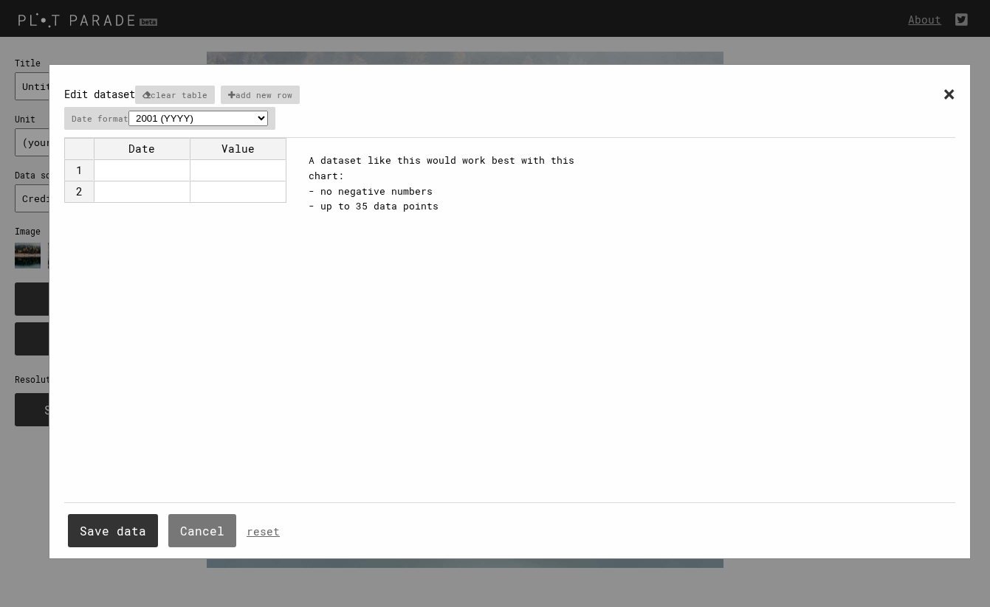
click at [162, 149] on td "Date" at bounding box center [142, 148] width 96 height 21
click at [211, 100] on p "clear table" at bounding box center [175, 95] width 80 height 18
click at [162, 155] on td "Date" at bounding box center [142, 148] width 96 height 21
click at [161, 163] on td at bounding box center [142, 169] width 96 height 21
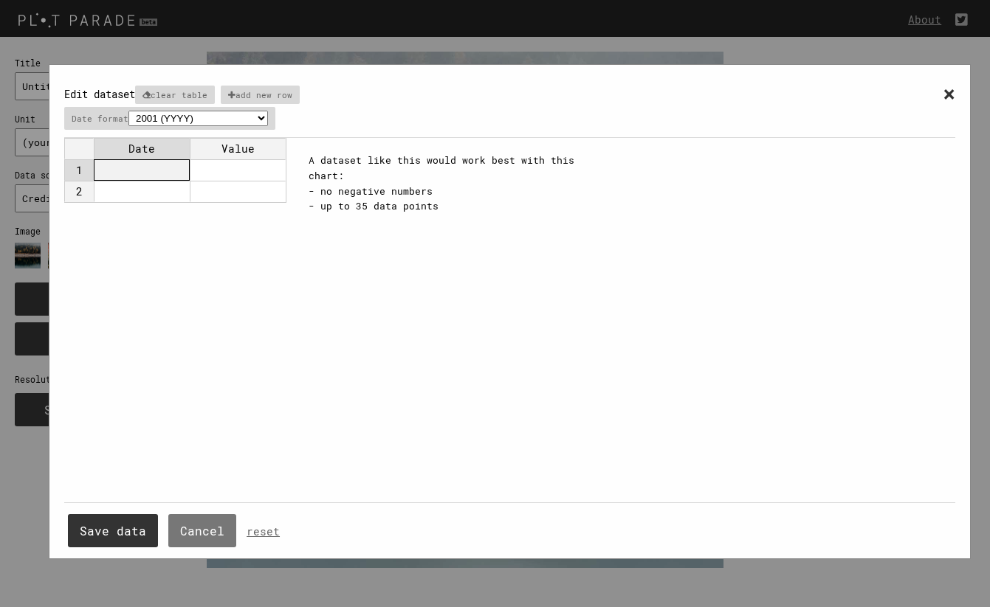
click at [161, 163] on td at bounding box center [142, 169] width 96 height 21
click at [285, 87] on p "add new row" at bounding box center [260, 95] width 79 height 18
click at [173, 141] on td "Date" at bounding box center [142, 148] width 96 height 21
click at [249, 534] on link "reset" at bounding box center [263, 532] width 33 height 14
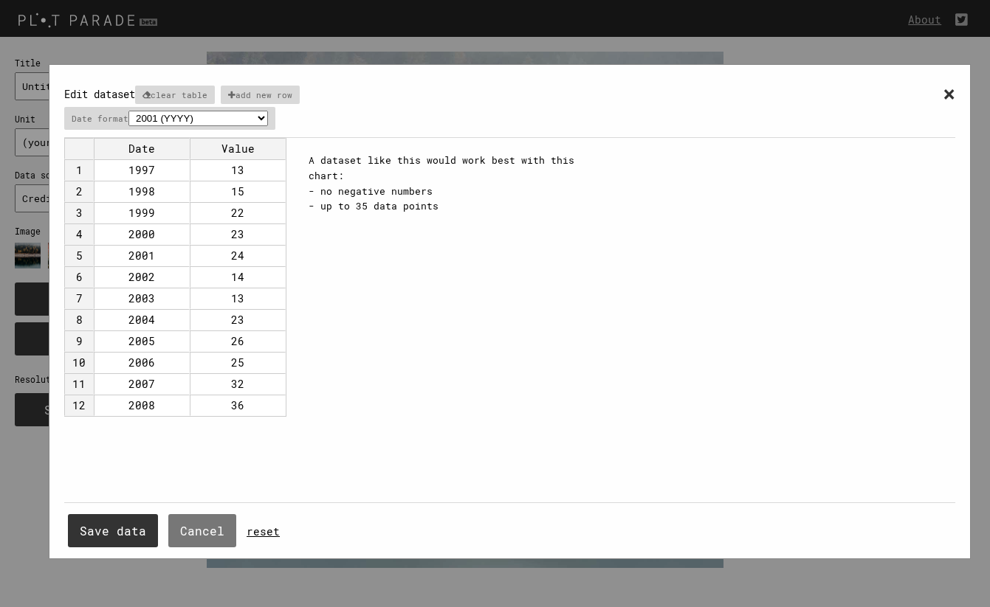
click at [249, 533] on link "reset" at bounding box center [263, 532] width 33 height 14
click at [954, 93] on span "×" at bounding box center [949, 93] width 13 height 27
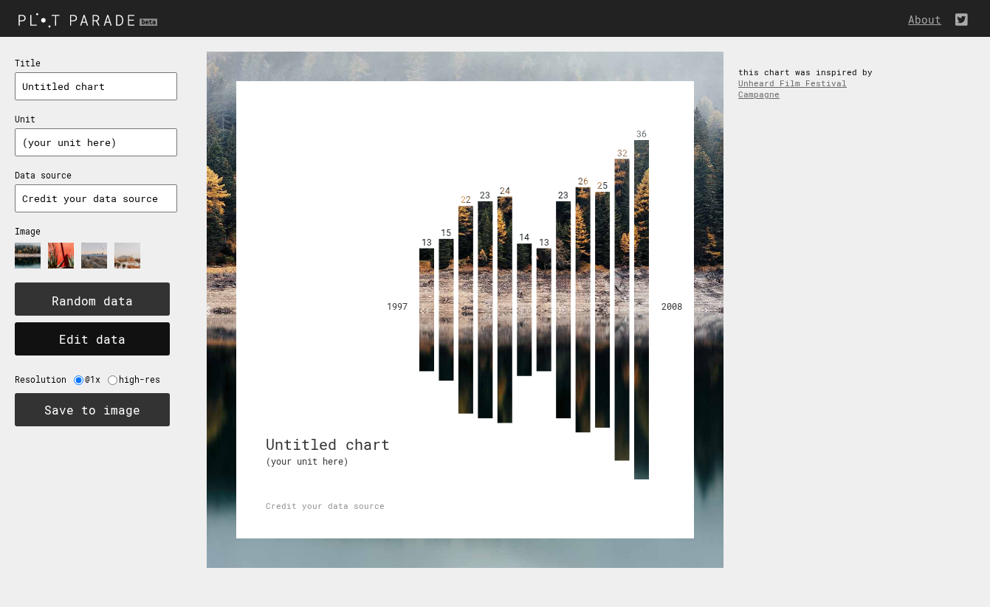
click at [145, 330] on button "Edit data" at bounding box center [92, 339] width 155 height 33
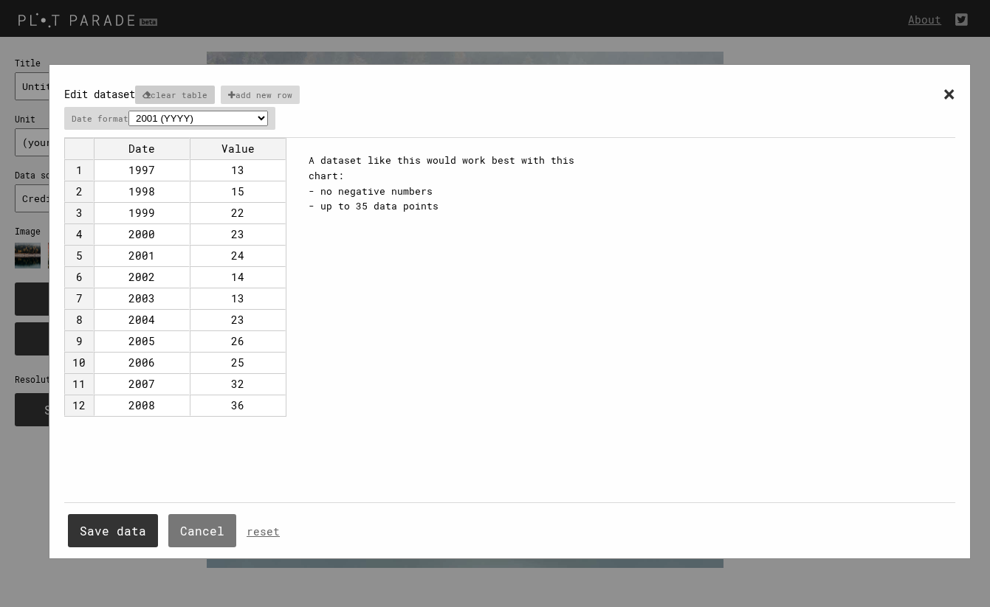
click at [204, 89] on p "clear table" at bounding box center [175, 95] width 80 height 18
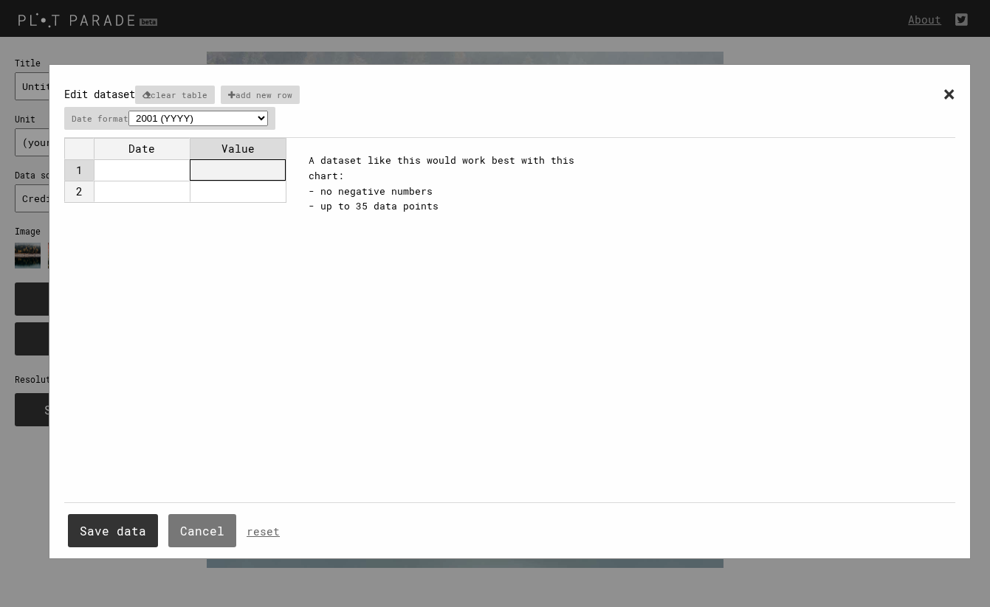
click at [242, 167] on td at bounding box center [238, 169] width 96 height 21
click at [169, 169] on td at bounding box center [142, 169] width 96 height 21
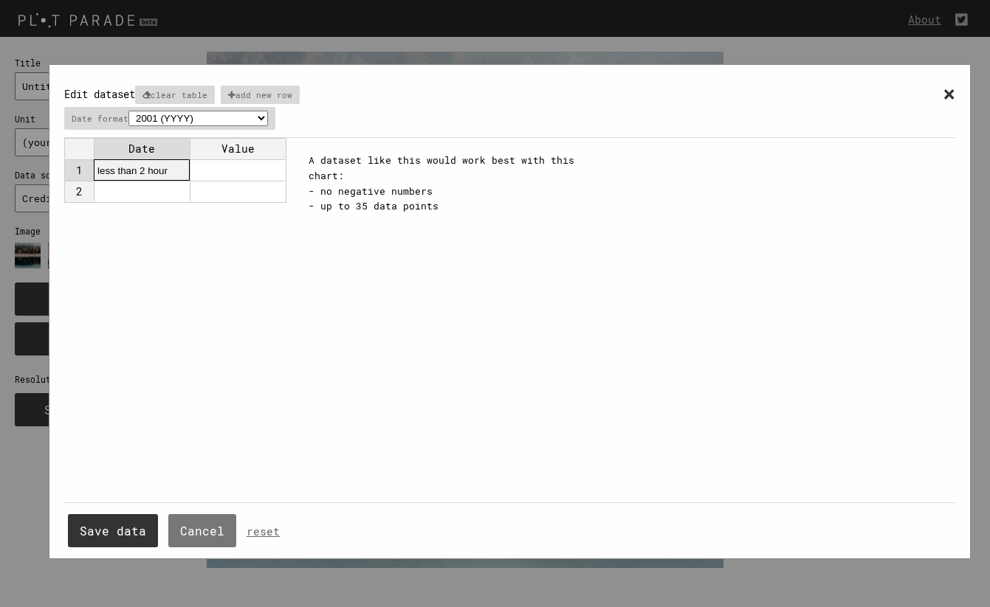
type input "less than 2 hours"
click at [173, 198] on td at bounding box center [142, 191] width 96 height 21
click at [265, 99] on p "add new row" at bounding box center [260, 95] width 79 height 18
click at [159, 191] on td at bounding box center [142, 191] width 96 height 21
click at [149, 215] on td at bounding box center [142, 212] width 96 height 21
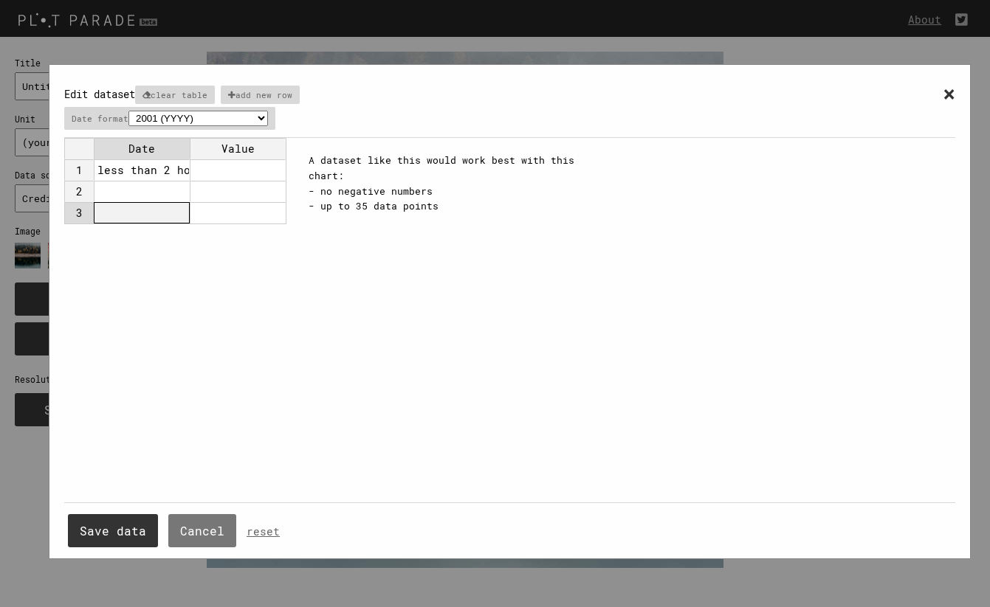
click at [144, 199] on td at bounding box center [142, 191] width 96 height 21
click at [166, 204] on td at bounding box center [142, 212] width 96 height 21
click at [186, 97] on p "clear table" at bounding box center [175, 95] width 80 height 18
click at [156, 170] on td at bounding box center [142, 169] width 96 height 21
type input "less than 2 hours"
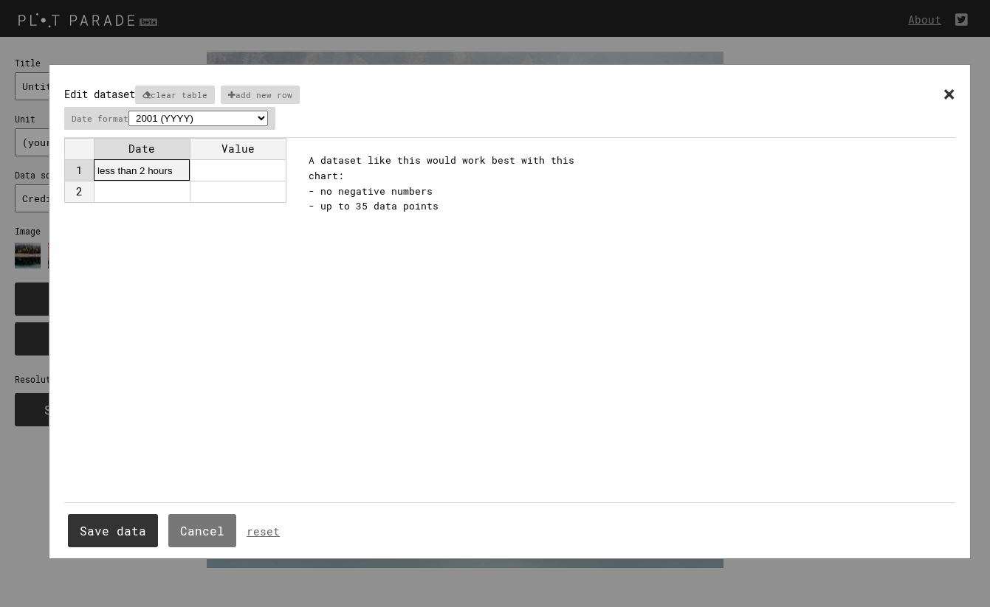
click at [169, 190] on td at bounding box center [142, 191] width 96 height 21
click at [171, 168] on td "less than 2 hours" at bounding box center [142, 169] width 96 height 21
type input "2 hours"
click at [175, 202] on div "Date Value 1 2 hours 2" at bounding box center [179, 320] width 230 height 365
click at [177, 197] on td at bounding box center [142, 191] width 96 height 21
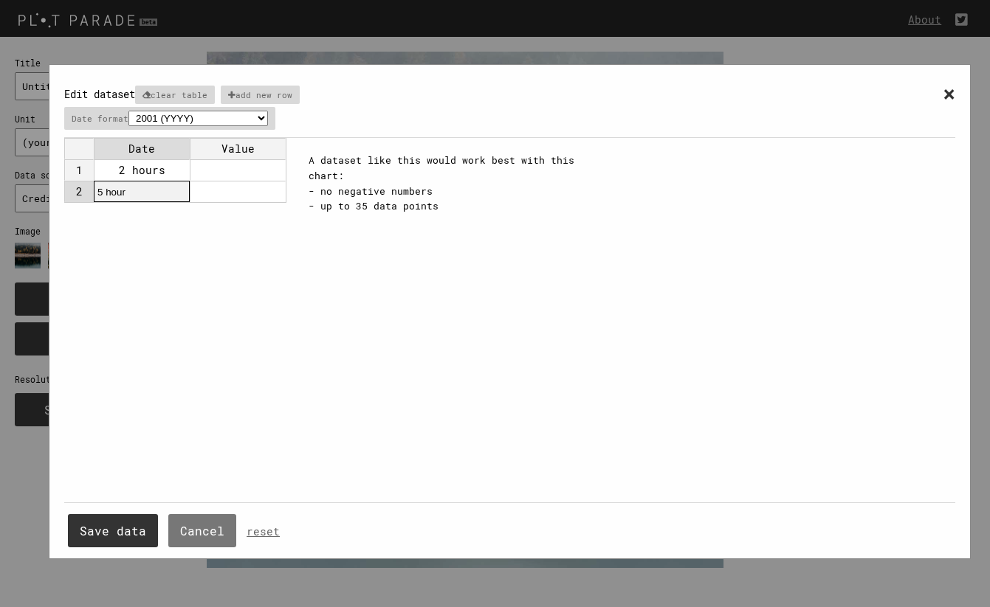
type input "5 hours"
click at [266, 101] on p "add new row" at bounding box center [260, 95] width 79 height 18
click at [165, 216] on td at bounding box center [142, 212] width 96 height 21
type input "5"
type input "more than 5"
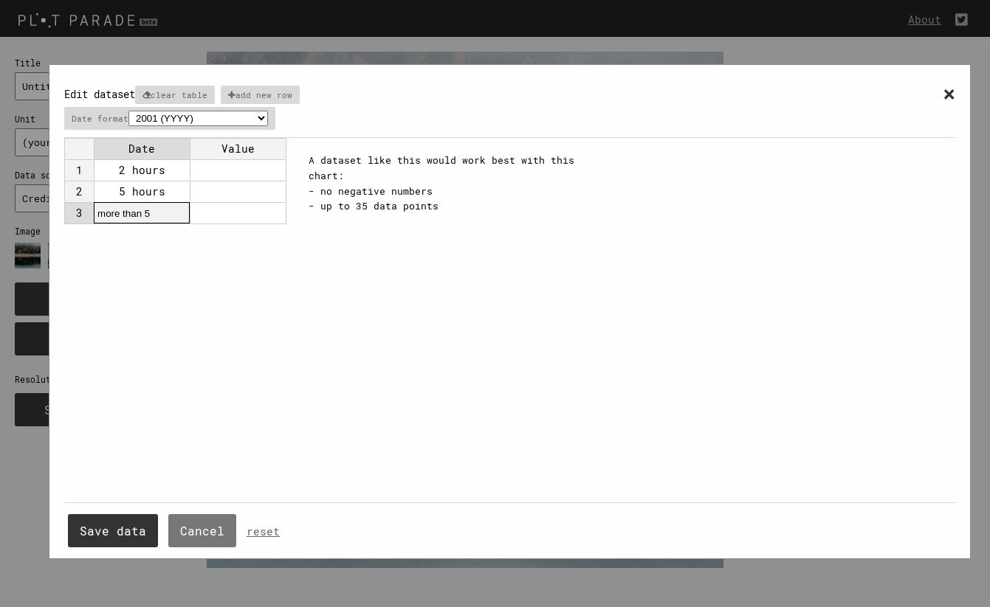
click at [171, 190] on td "5 hours" at bounding box center [142, 191] width 96 height 21
click at [167, 166] on td "2 hours" at bounding box center [142, 169] width 96 height 21
click at [203, 289] on div "Date Value 1 2 2 5 3 more than 5" at bounding box center [179, 320] width 230 height 365
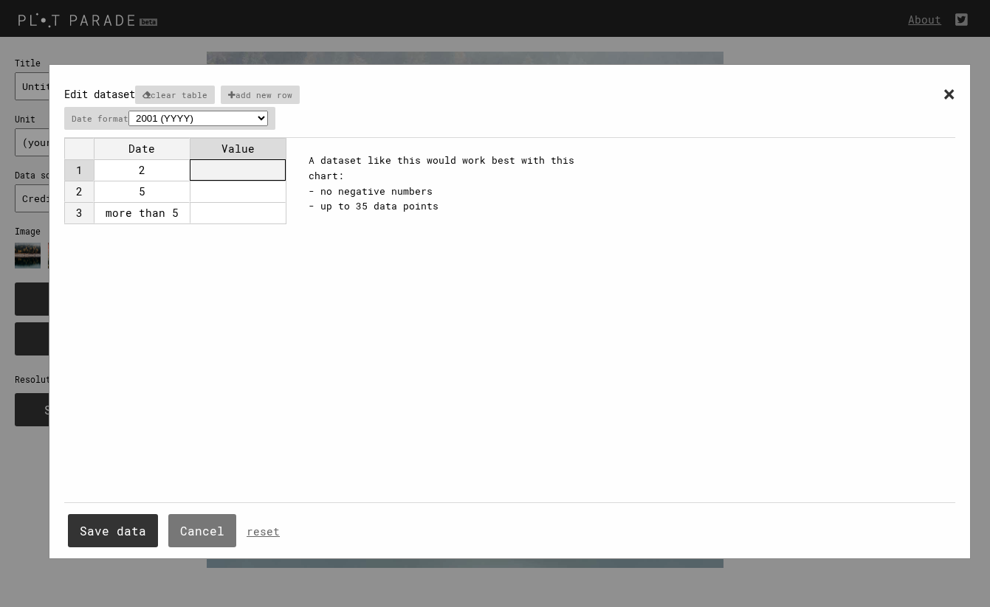
click at [240, 166] on td at bounding box center [238, 169] width 96 height 21
type input "33.333%"
click at [244, 194] on td at bounding box center [238, 191] width 96 height 21
type input "25%"
click at [306, 254] on div "× Edit dataset clear table add new row Date format 2001 (YYYY) 04/2001 (MM/YYYY…" at bounding box center [509, 319] width 891 height 479
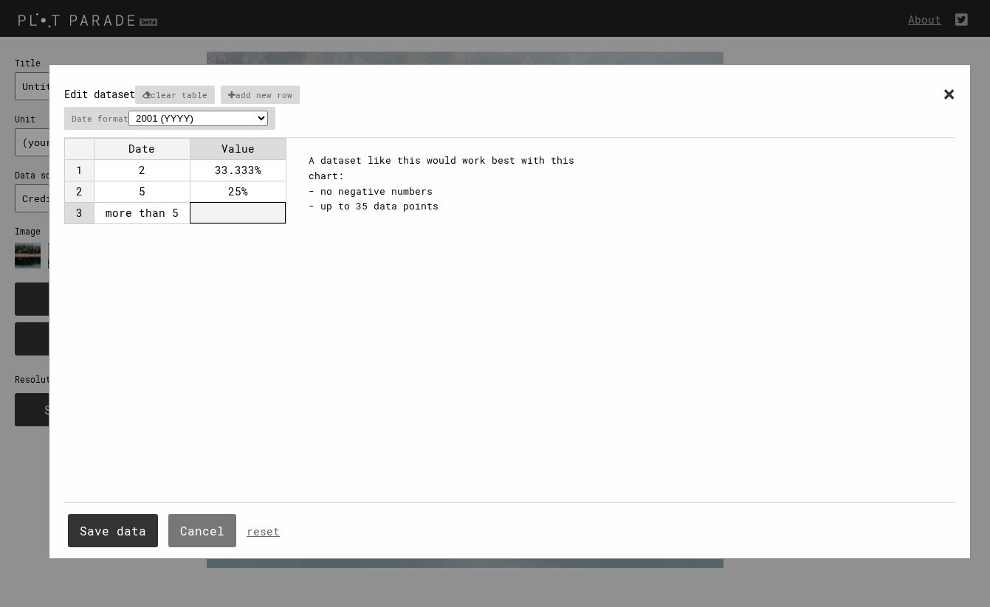
click at [246, 210] on td at bounding box center [238, 212] width 96 height 21
click at [266, 213] on td "0.4166" at bounding box center [238, 212] width 96 height 21
click at [265, 213] on td "0.4166" at bounding box center [238, 212] width 96 height 21
type input "0.4166%"
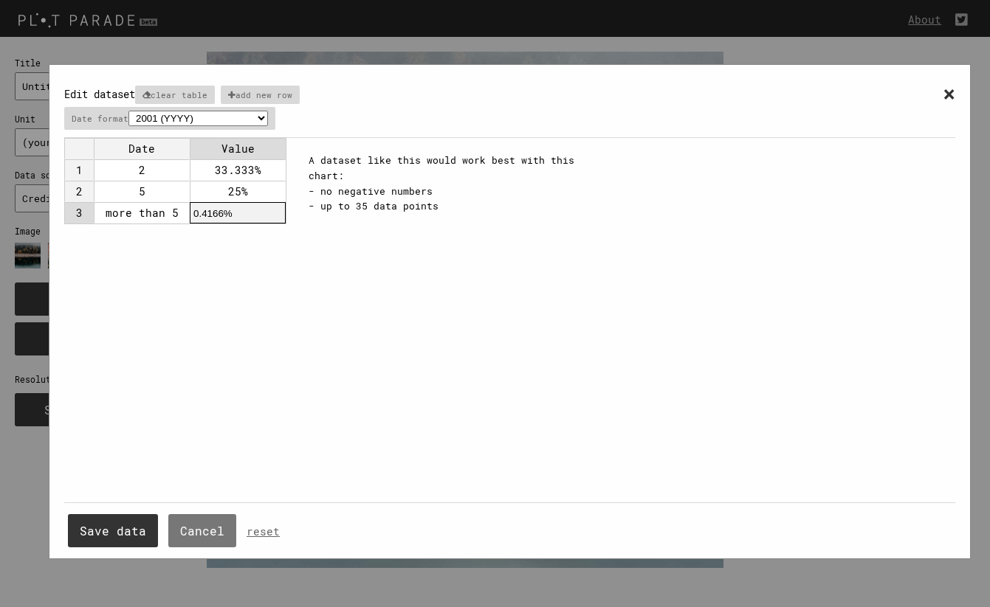
click at [271, 250] on div "Date Value 1 2 33.333% 2 5 25% 3 more than 5 0.4166%" at bounding box center [179, 320] width 230 height 365
click at [264, 162] on td "33.333%" at bounding box center [238, 169] width 96 height 21
type input "1/3"
click at [271, 194] on td "25%" at bounding box center [238, 191] width 96 height 21
type input "1/4"
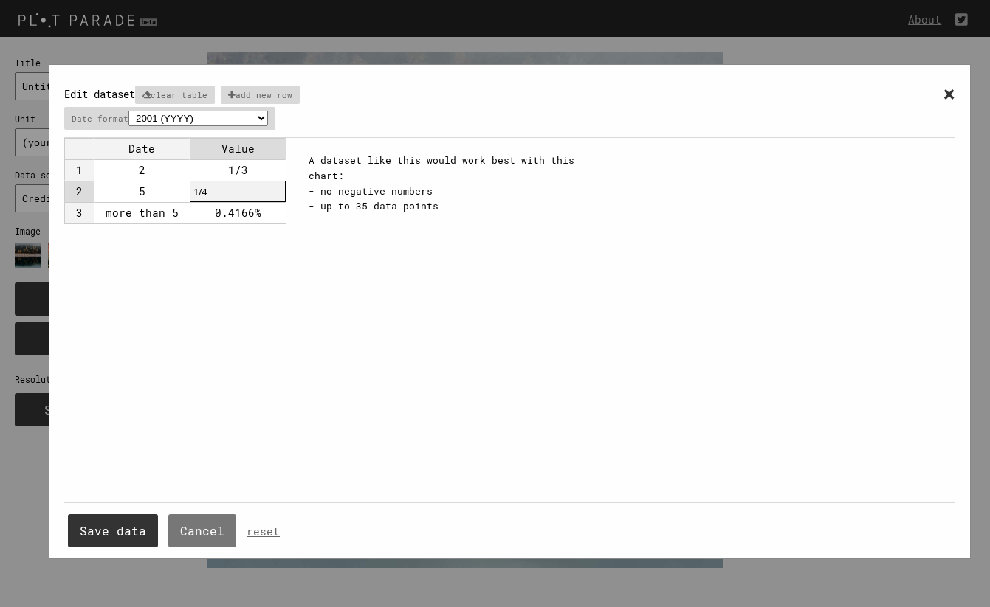
click at [272, 215] on td "0.4166%" at bounding box center [238, 212] width 96 height 21
click at [269, 216] on td at bounding box center [238, 212] width 96 height 21
type input "5/12"
click at [333, 289] on div "× Edit dataset clear table add new row Date format 2001 (YYYY) 04/2001 (MM/YYYY…" at bounding box center [509, 319] width 891 height 479
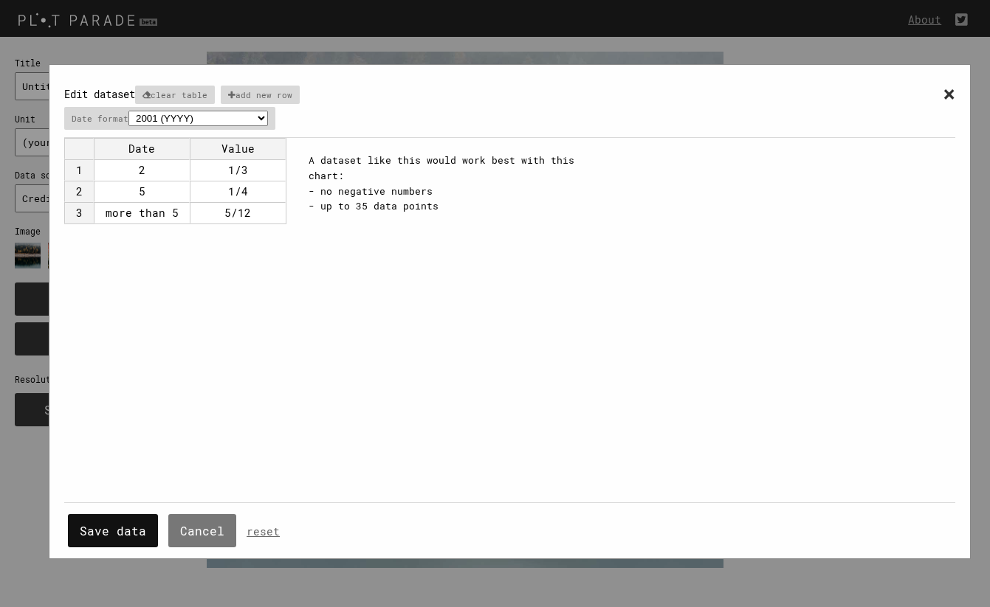
click at [110, 532] on button "Save data" at bounding box center [113, 530] width 90 height 33
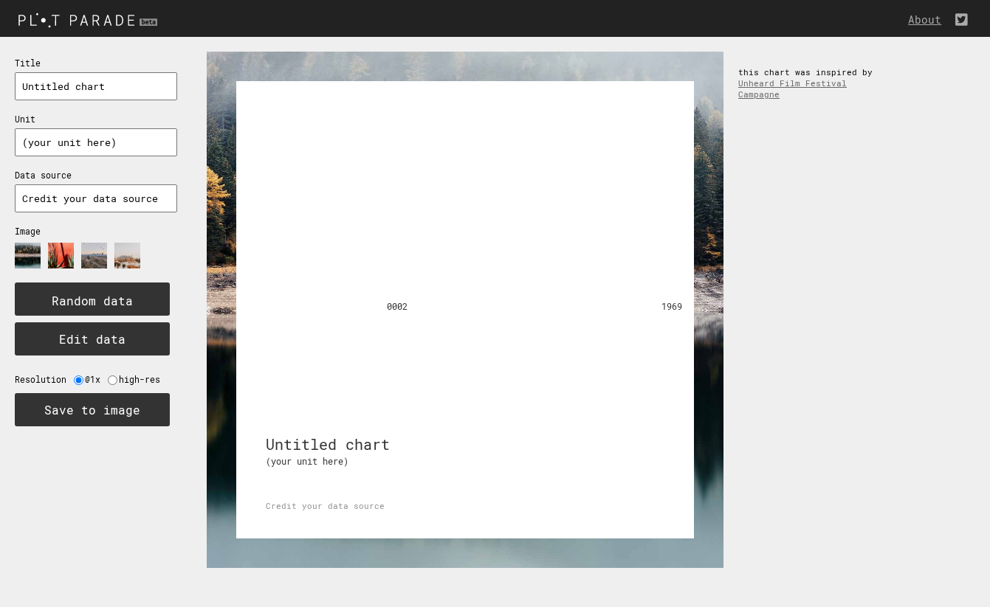
click at [427, 303] on rect at bounding box center [465, 310] width 458 height 458
click at [404, 308] on tspan "0002" at bounding box center [397, 306] width 21 height 12
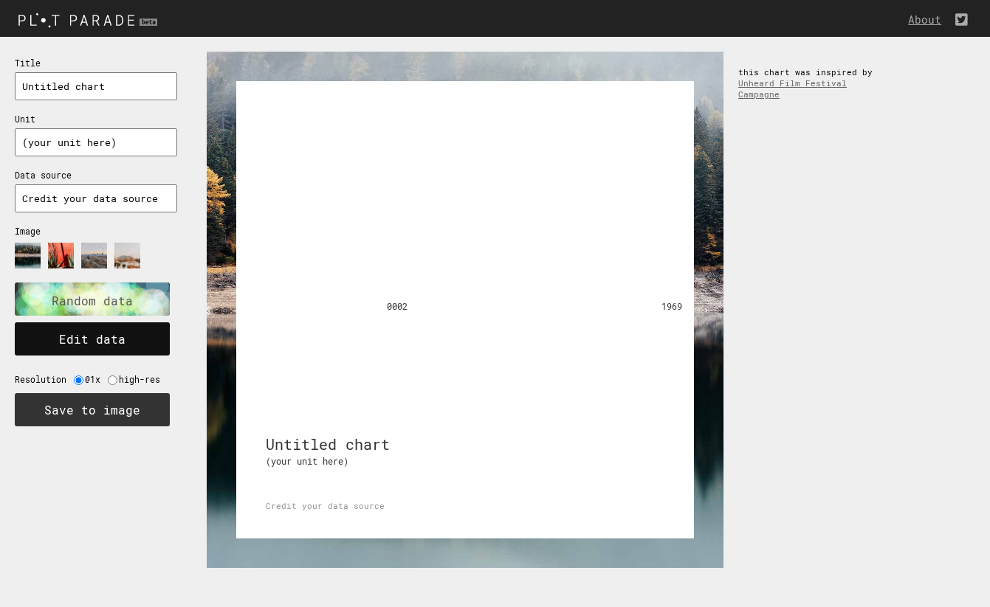
click at [152, 340] on button "Edit data" at bounding box center [92, 339] width 155 height 33
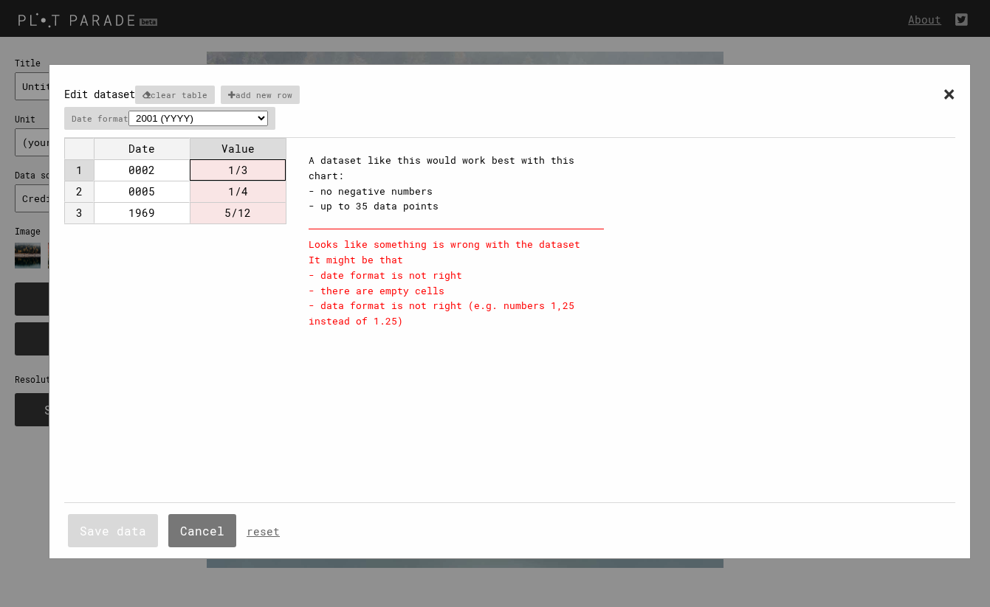
click at [262, 171] on td "1/3" at bounding box center [238, 169] width 96 height 21
drag, startPoint x: 259, startPoint y: 170, endPoint x: 171, endPoint y: 167, distance: 88.6
click at [171, 167] on tr "1 0002 1/3" at bounding box center [174, 169] width 221 height 21
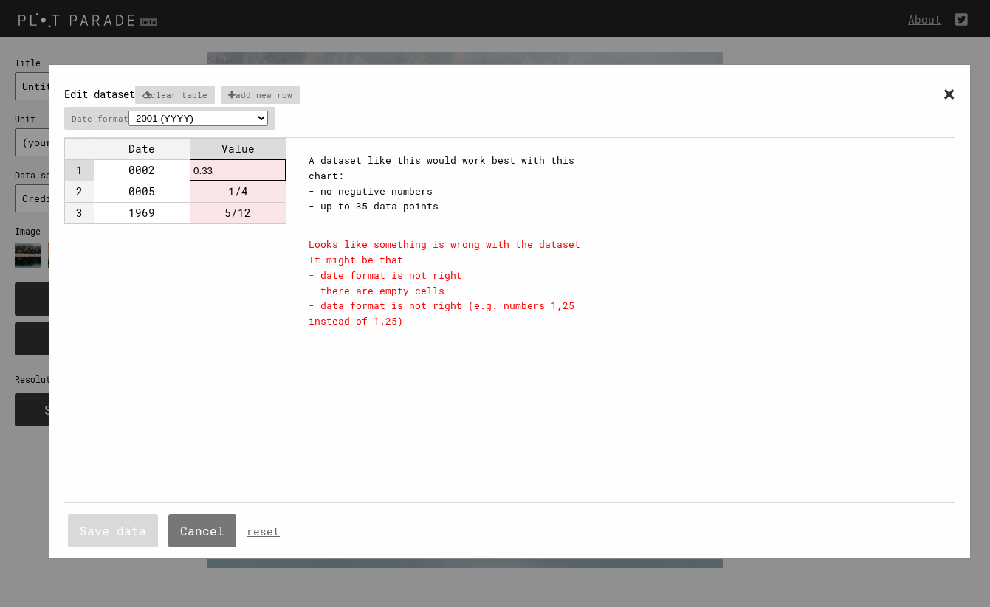
type input "0.333"
click at [258, 187] on td "1/4" at bounding box center [238, 191] width 96 height 21
drag, startPoint x: 258, startPoint y: 187, endPoint x: 161, endPoint y: 182, distance: 97.6
click at [161, 182] on tr "2 0005 1/4" at bounding box center [174, 191] width 221 height 21
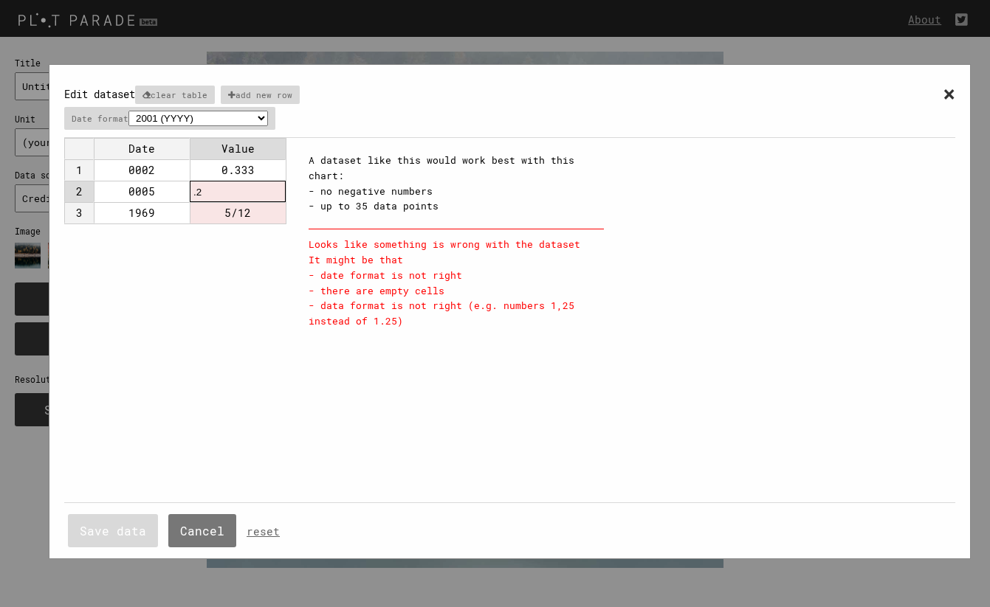
type input ".25"
click at [267, 213] on td "5/12" at bounding box center [238, 212] width 96 height 21
drag, startPoint x: 267, startPoint y: 212, endPoint x: 139, endPoint y: 202, distance: 128.8
click at [140, 203] on tr "3 1969 5/12" at bounding box center [174, 212] width 221 height 21
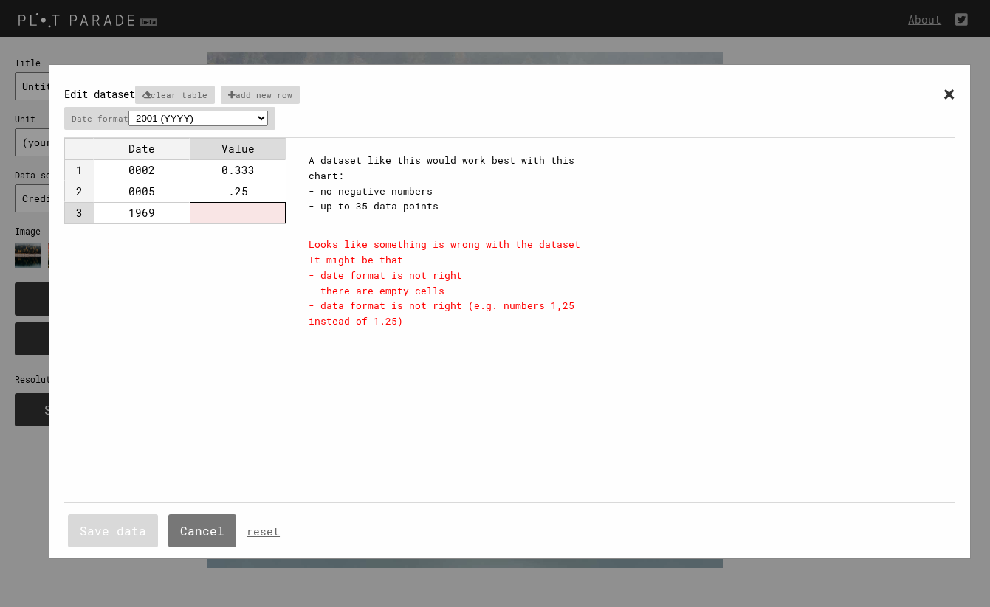
click at [256, 210] on td at bounding box center [238, 212] width 96 height 21
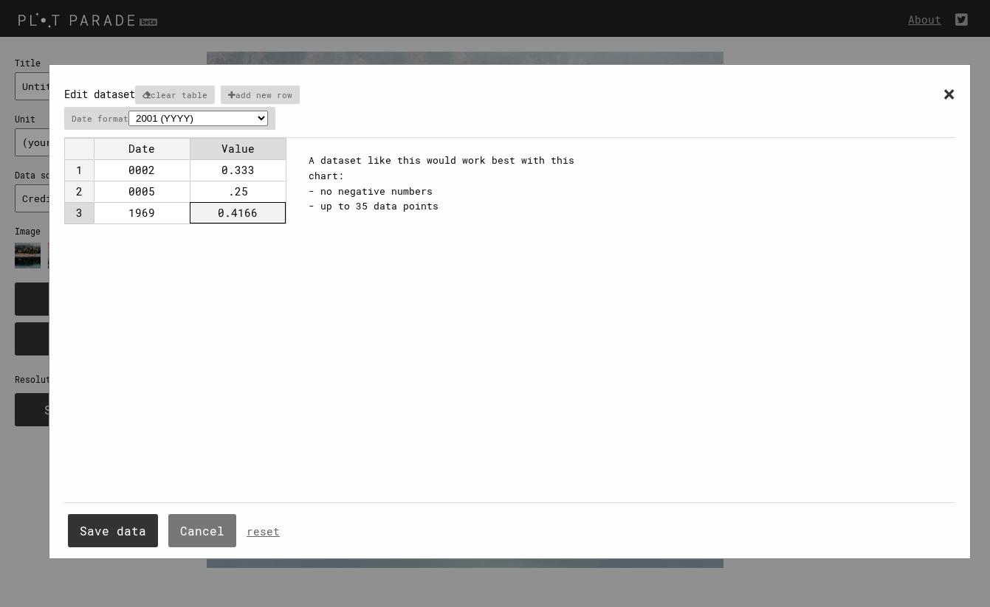
click at [223, 206] on td "0.4166" at bounding box center [238, 212] width 96 height 21
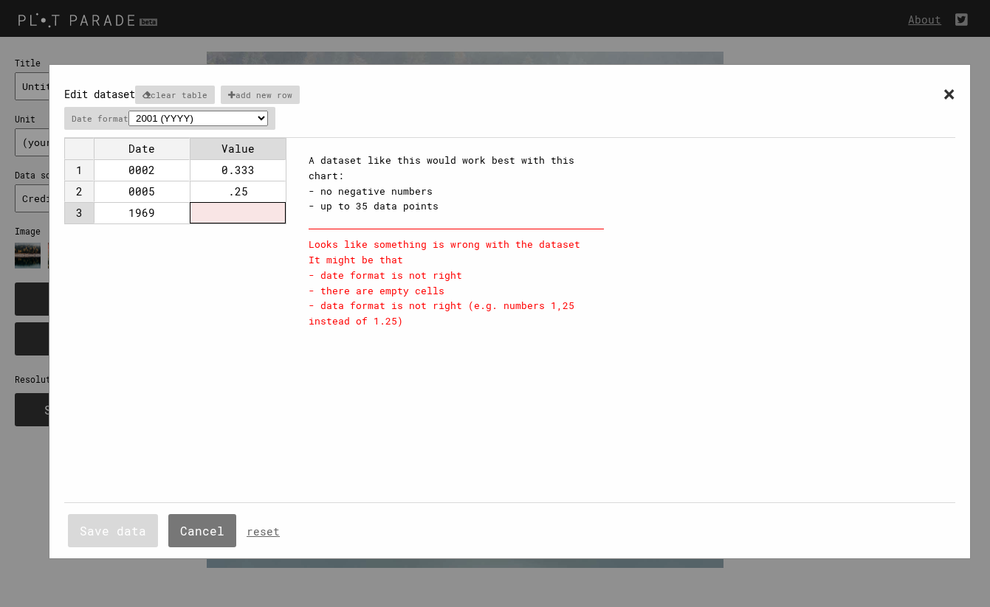
click at [232, 205] on td at bounding box center [238, 212] width 96 height 21
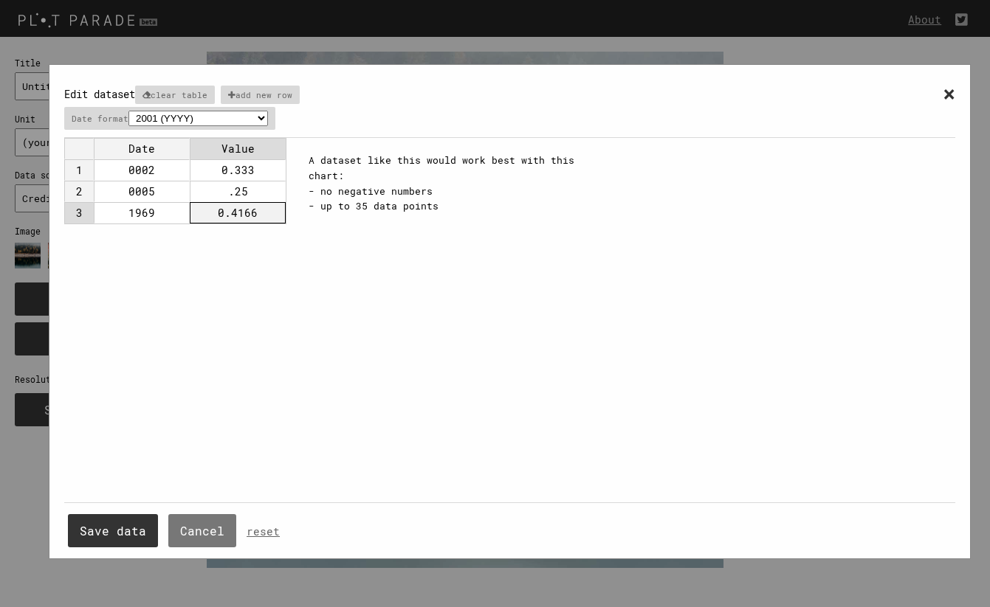
click at [224, 196] on td ".25" at bounding box center [238, 191] width 96 height 21
type input "0.25"
click at [248, 317] on div "Date Value 1 0002 0.333 2 0005 0.25 3 1969 0.4166" at bounding box center [179, 320] width 230 height 365
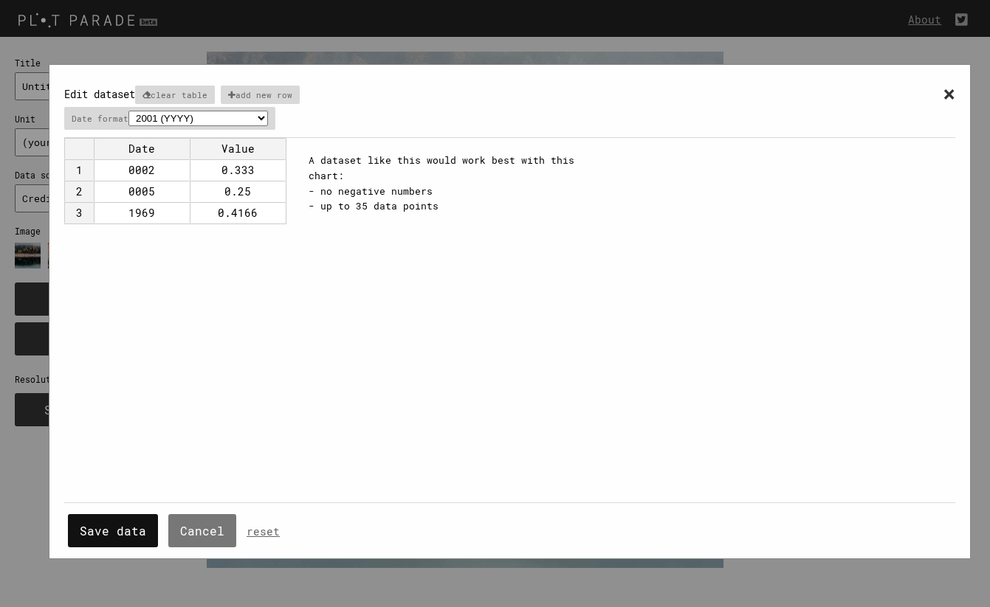
click at [136, 520] on button "Save data" at bounding box center [113, 530] width 90 height 33
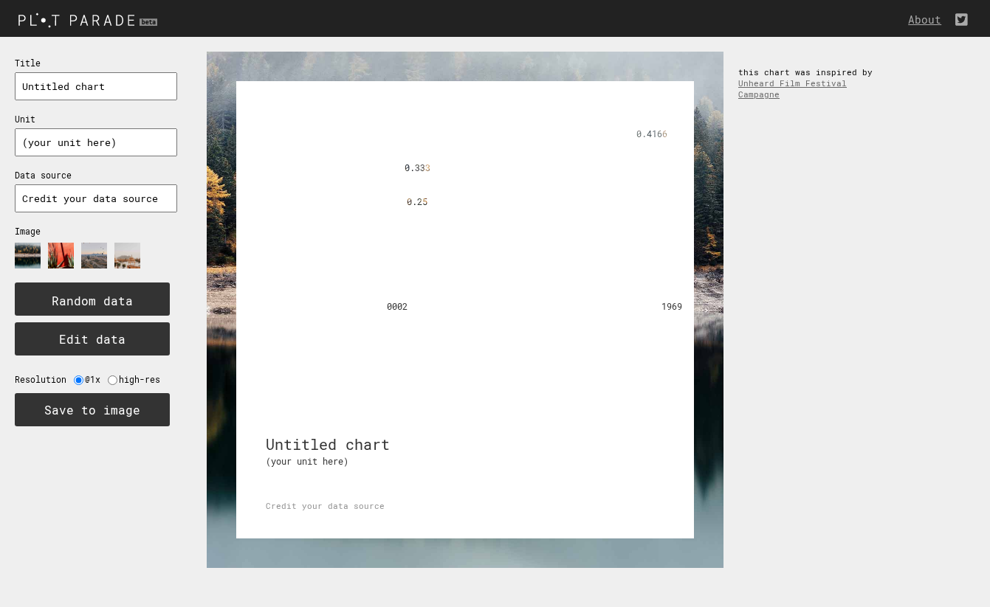
click at [32, 246] on image at bounding box center [28, 256] width 26 height 26
click at [97, 328] on button "Edit data" at bounding box center [92, 339] width 155 height 33
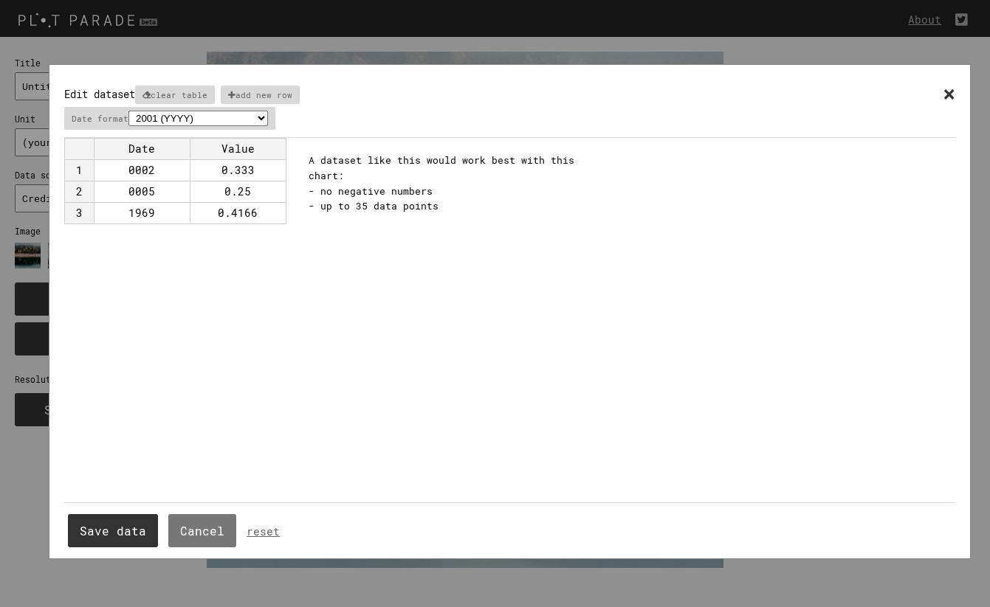
click at [166, 165] on td "0002" at bounding box center [142, 169] width 96 height 21
click at [155, 306] on div "Date Value 1 0002 0.333 2 0005 0.25 3 1969 0.4166" at bounding box center [179, 320] width 230 height 365
click at [196, 92] on p "clear table" at bounding box center [175, 95] width 80 height 18
click at [948, 97] on span "×" at bounding box center [949, 93] width 13 height 27
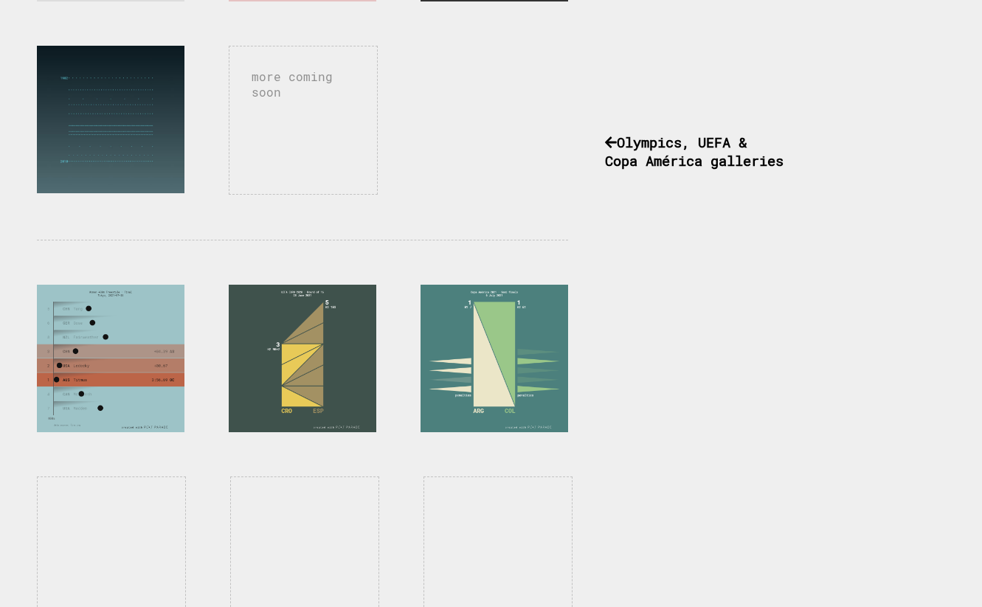
scroll to position [1020, 0]
